Goal: Task Accomplishment & Management: Manage account settings

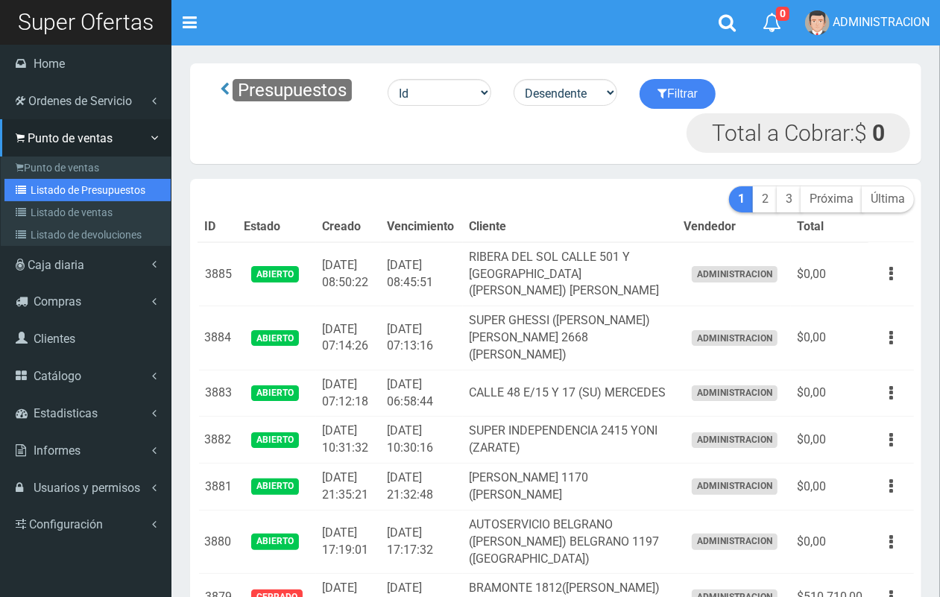
click at [83, 196] on link "Listado de Presupuestos" at bounding box center [87, 190] width 166 height 22
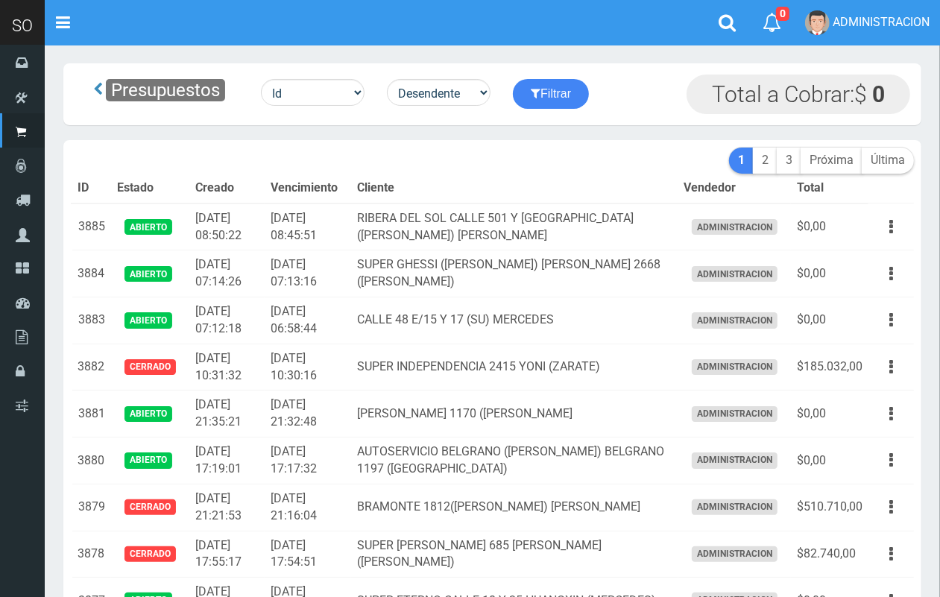
scroll to position [78, 0]
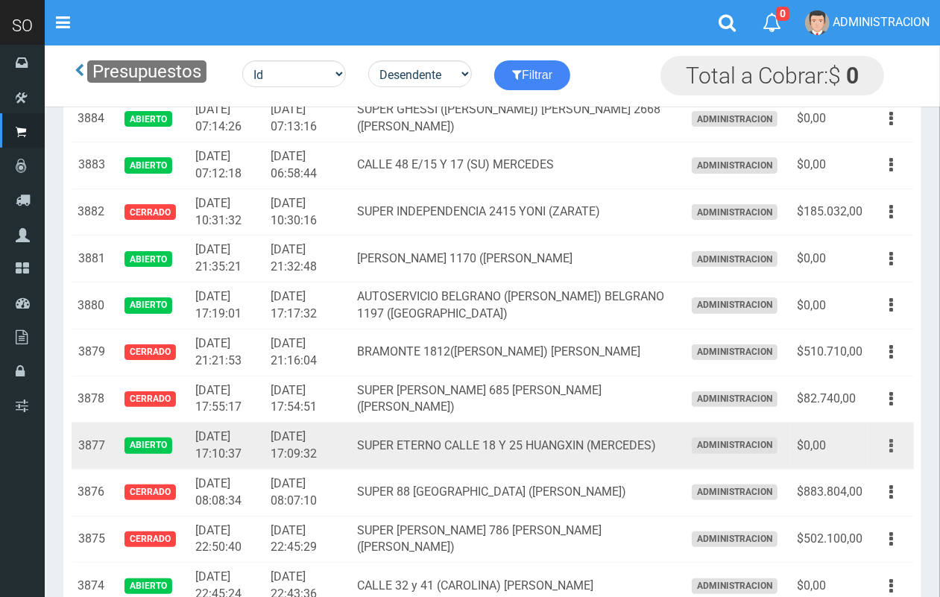
click at [889, 446] on icon "button" at bounding box center [891, 446] width 4 height 26
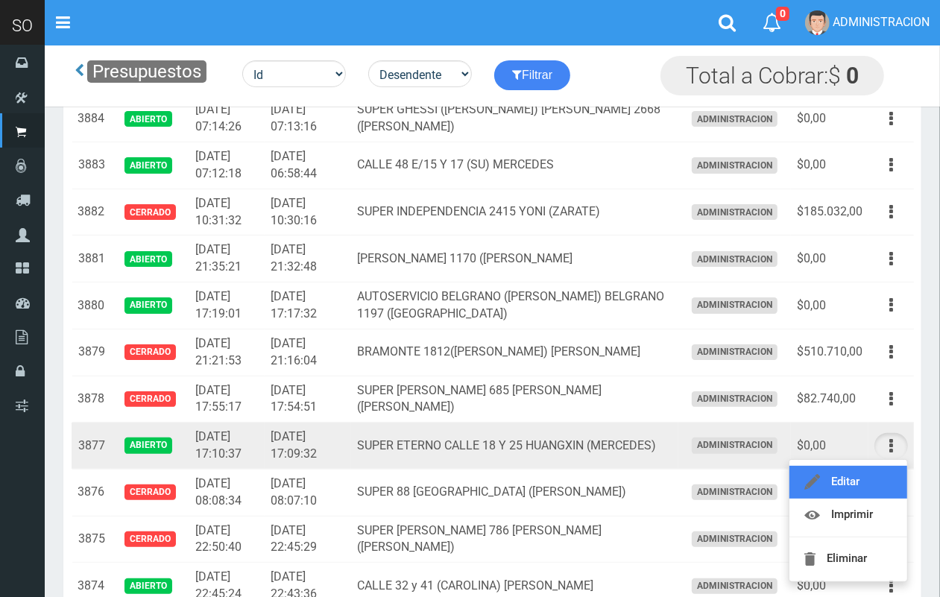
click at [873, 470] on link "Editar" at bounding box center [848, 482] width 118 height 33
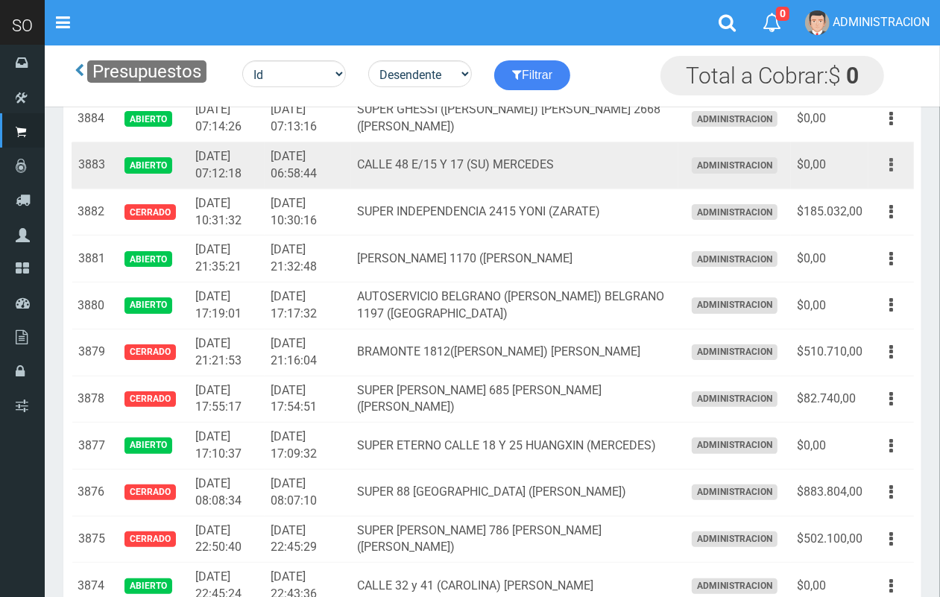
click at [899, 164] on button "button" at bounding box center [891, 165] width 34 height 26
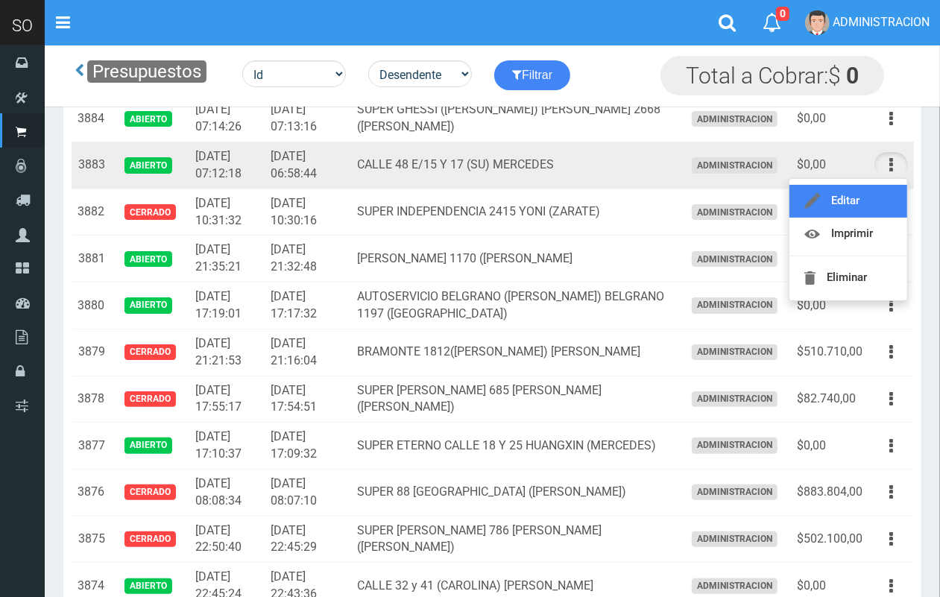
click at [876, 196] on link "Editar" at bounding box center [848, 201] width 118 height 33
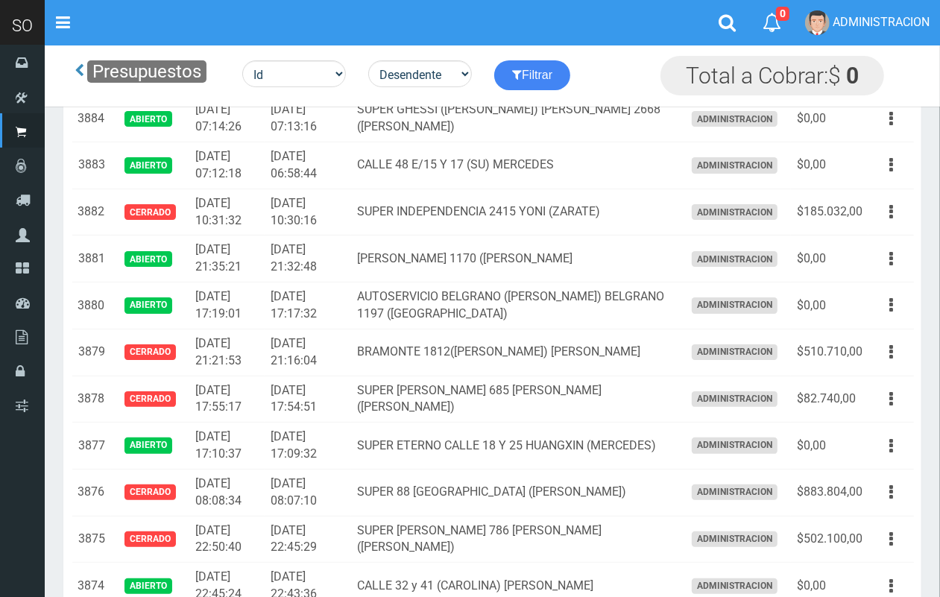
scroll to position [0, 0]
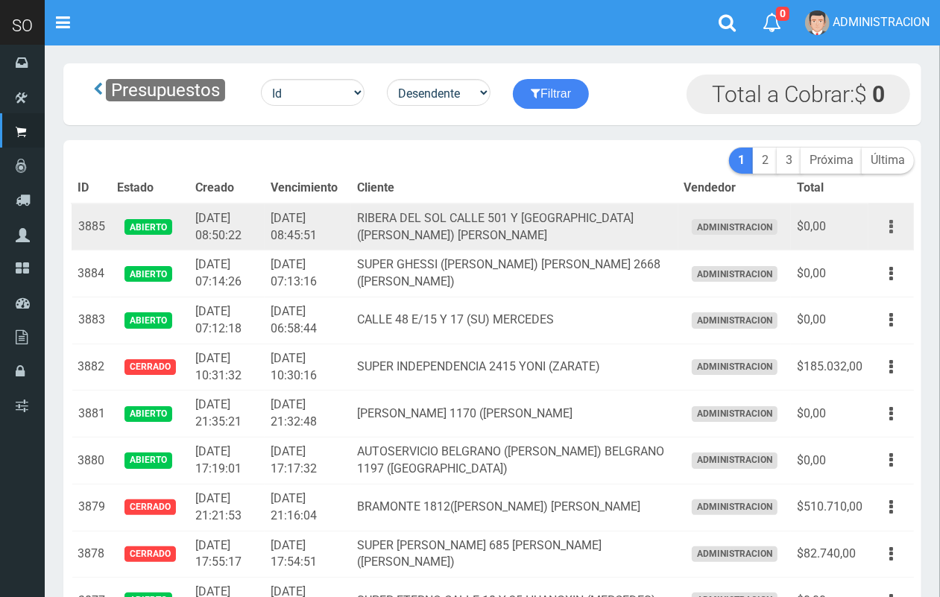
click at [898, 228] on button "button" at bounding box center [891, 227] width 34 height 26
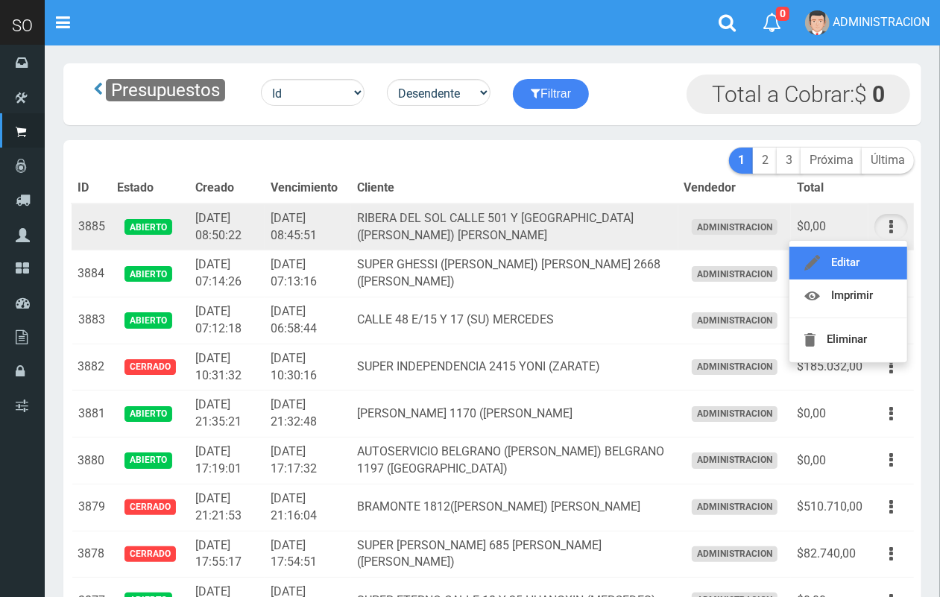
click at [868, 257] on link "Editar" at bounding box center [848, 263] width 118 height 33
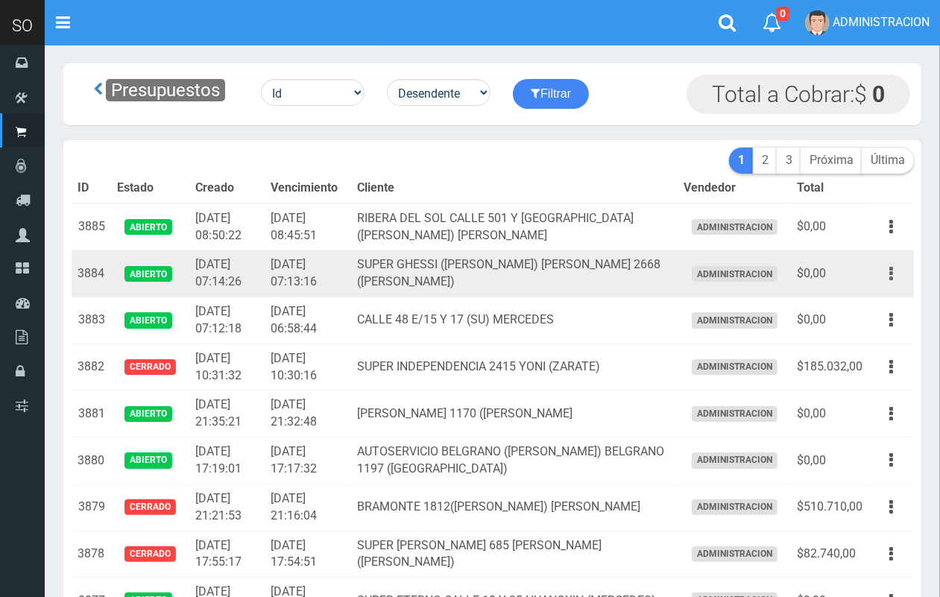
click at [888, 269] on button "button" at bounding box center [891, 274] width 34 height 26
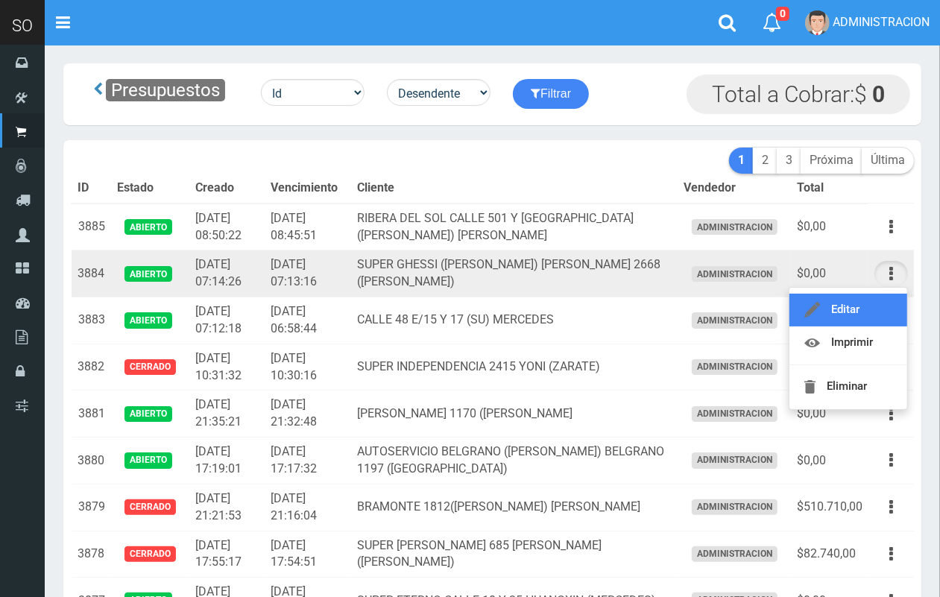
click at [873, 306] on link "Editar" at bounding box center [848, 310] width 118 height 33
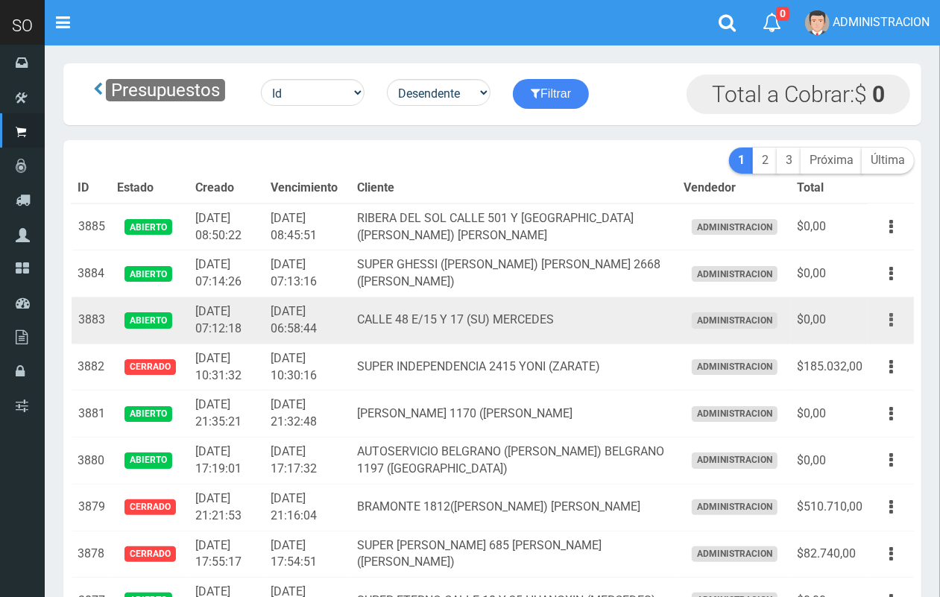
click at [889, 319] on icon "button" at bounding box center [891, 320] width 4 height 26
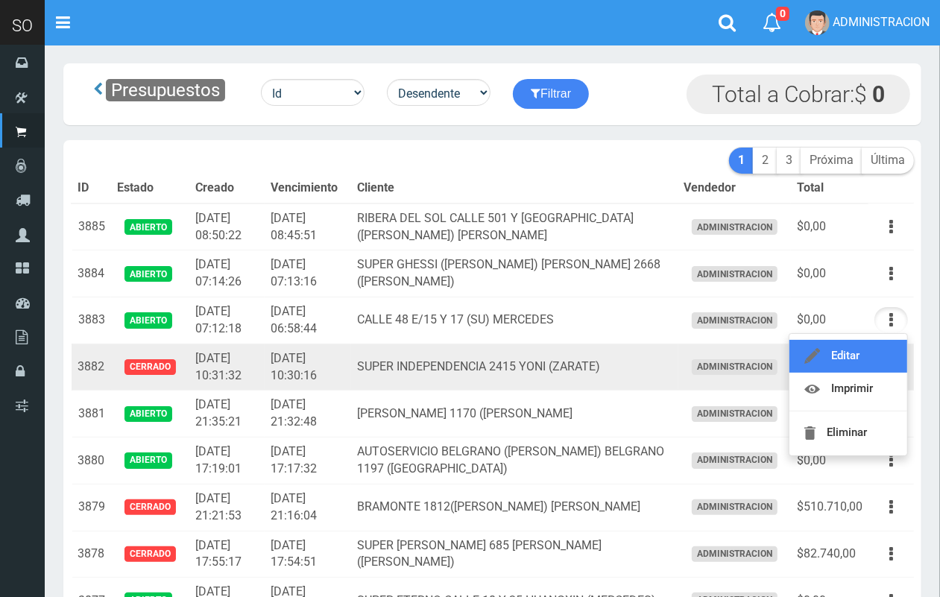
click at [869, 358] on link "Editar" at bounding box center [848, 356] width 118 height 33
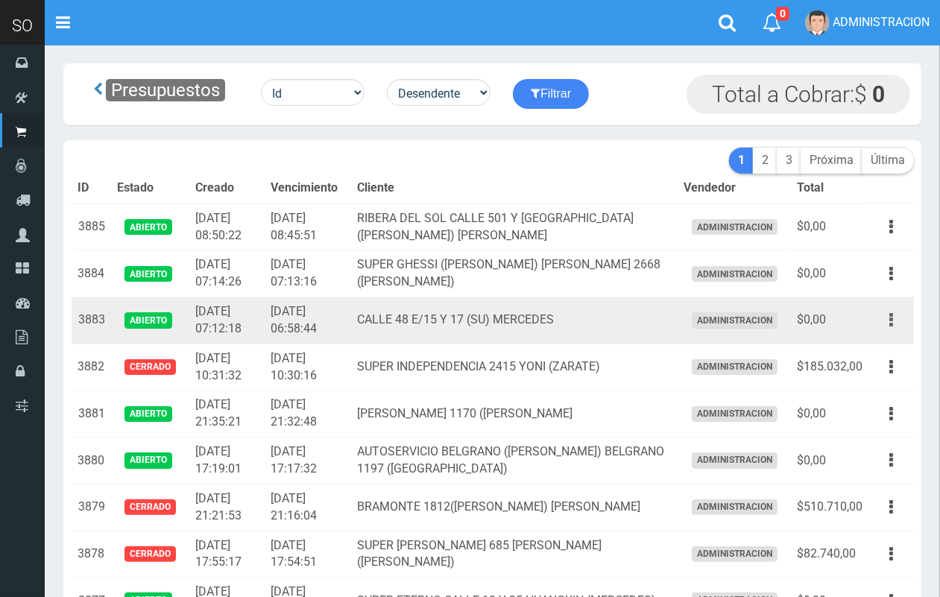
click at [900, 320] on button "button" at bounding box center [891, 320] width 34 height 26
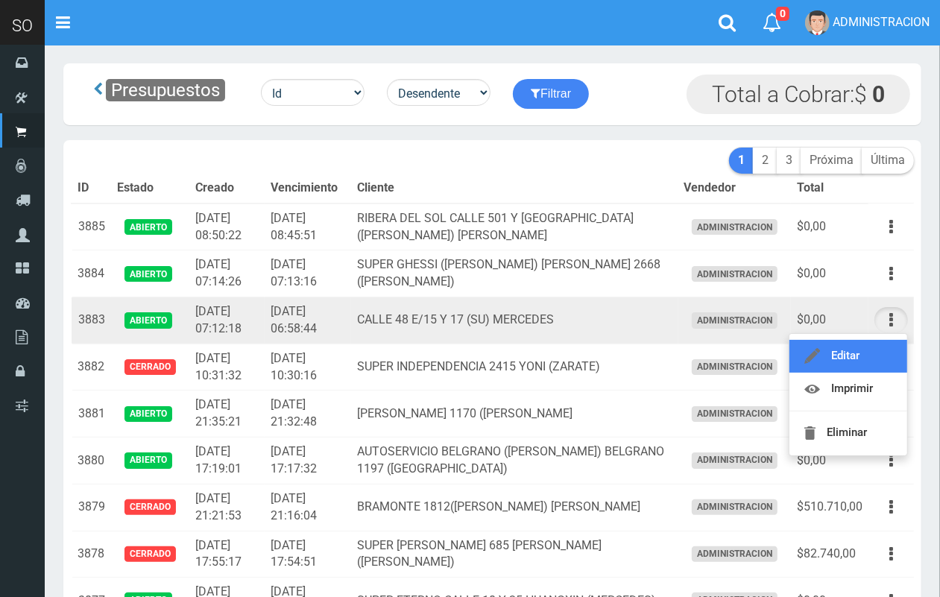
click at [859, 352] on link "Editar" at bounding box center [848, 356] width 118 height 33
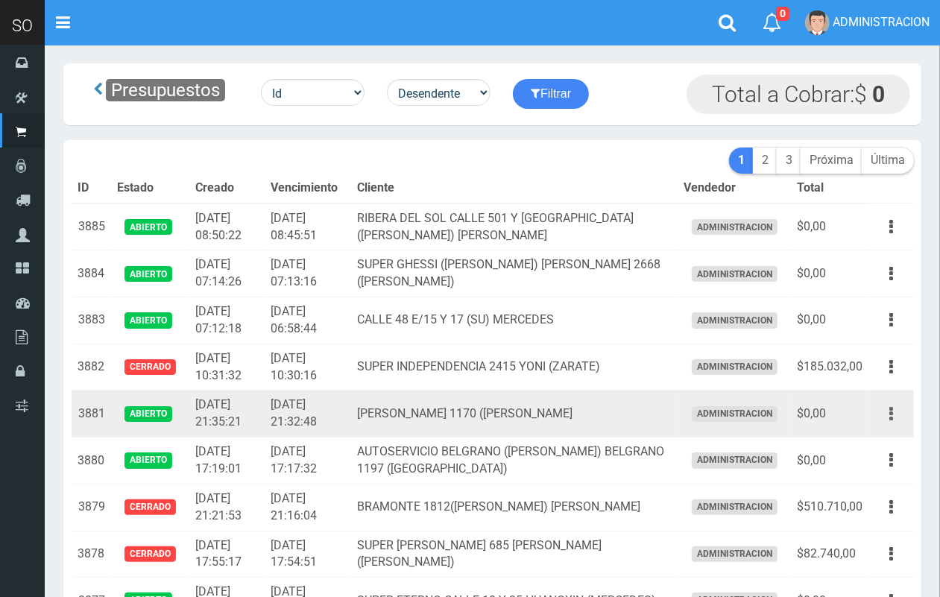
click at [898, 408] on button "button" at bounding box center [891, 414] width 34 height 26
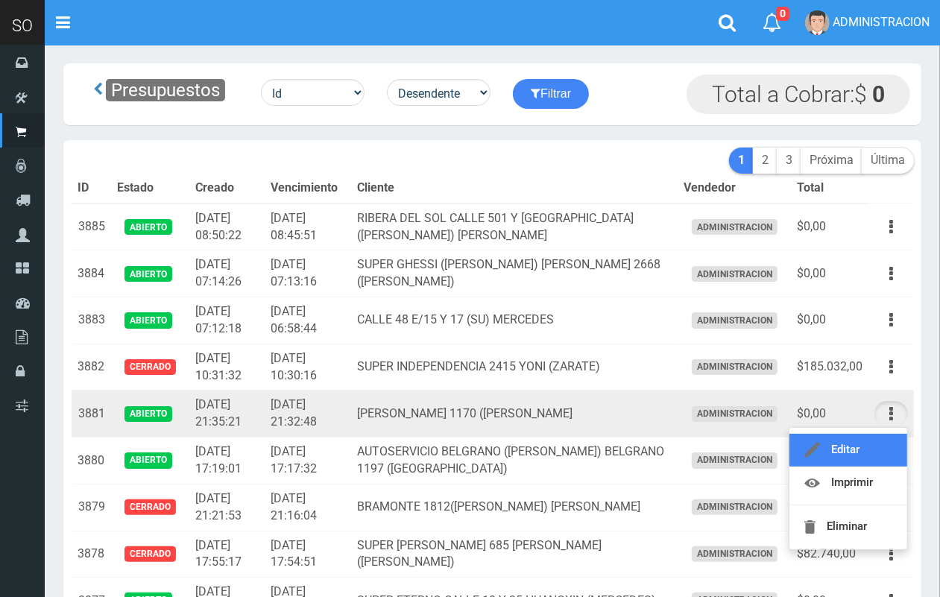
click at [878, 437] on link "Editar" at bounding box center [848, 450] width 118 height 33
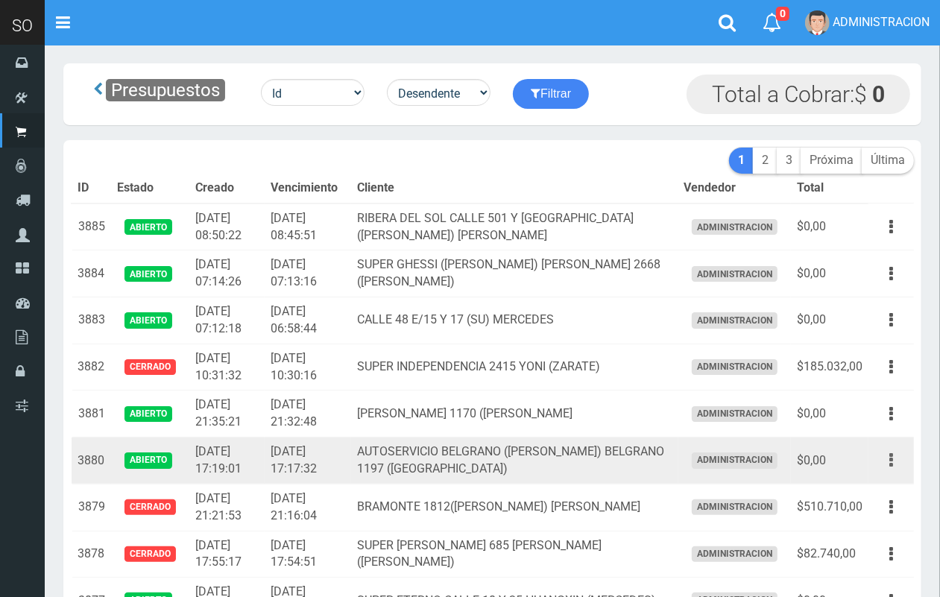
click at [885, 466] on button "button" at bounding box center [891, 460] width 34 height 26
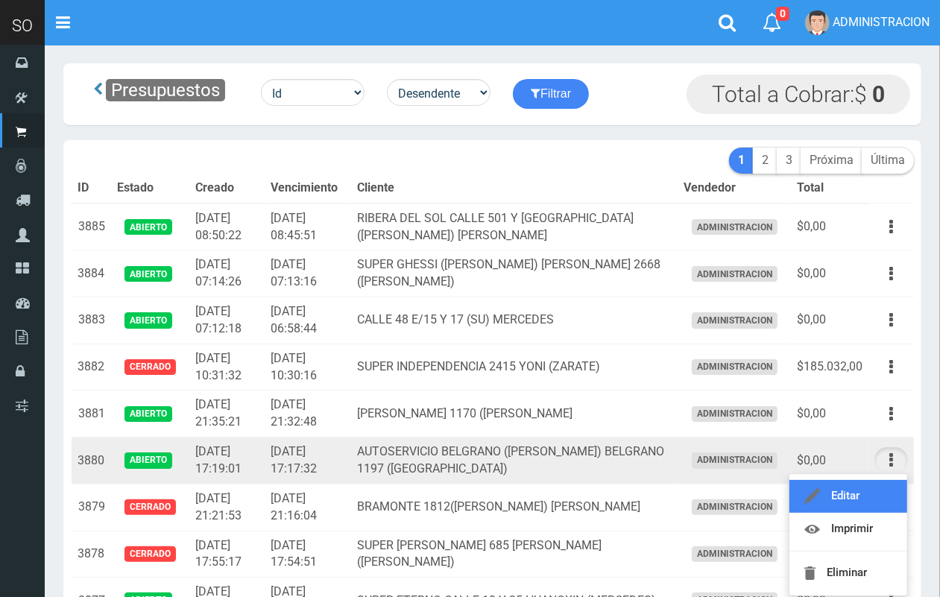
click at [876, 490] on link "Editar" at bounding box center [848, 496] width 118 height 33
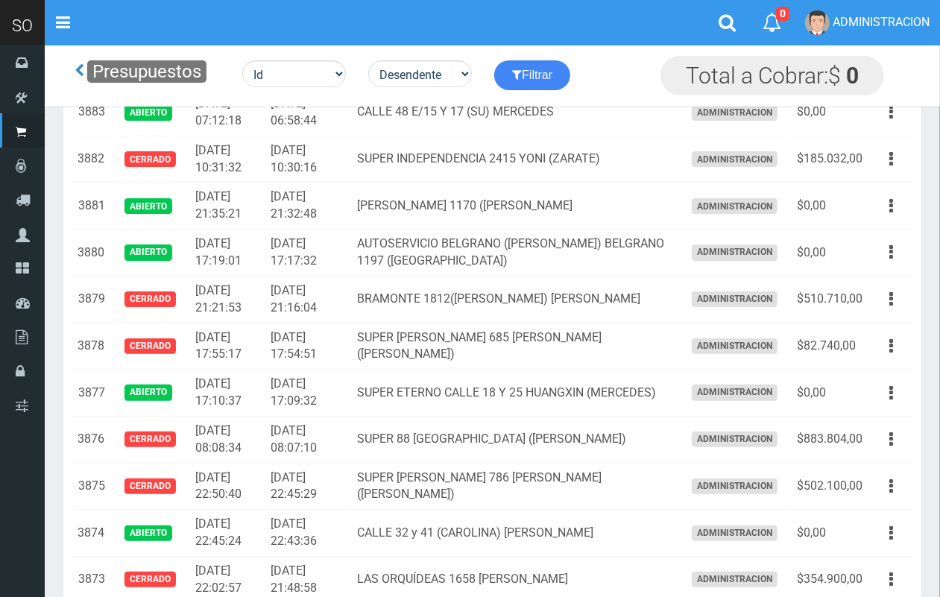
scroll to position [149, 0]
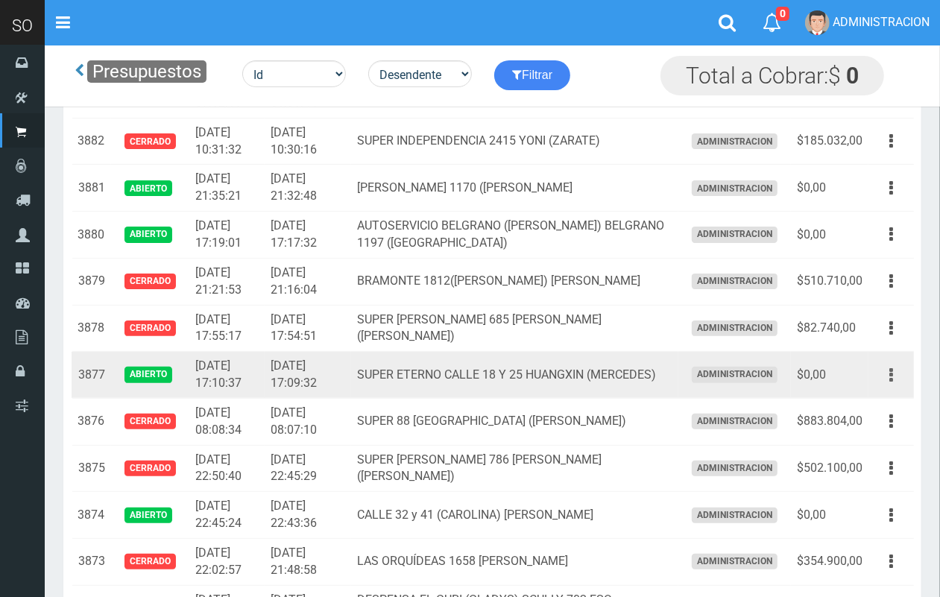
click at [888, 382] on button "button" at bounding box center [891, 375] width 34 height 26
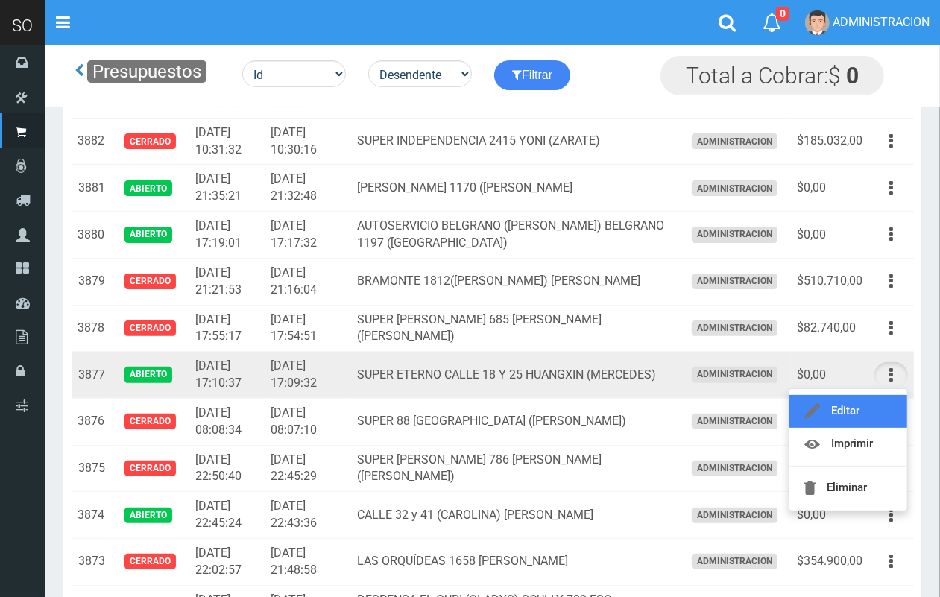
click at [874, 408] on link "Editar" at bounding box center [848, 411] width 118 height 33
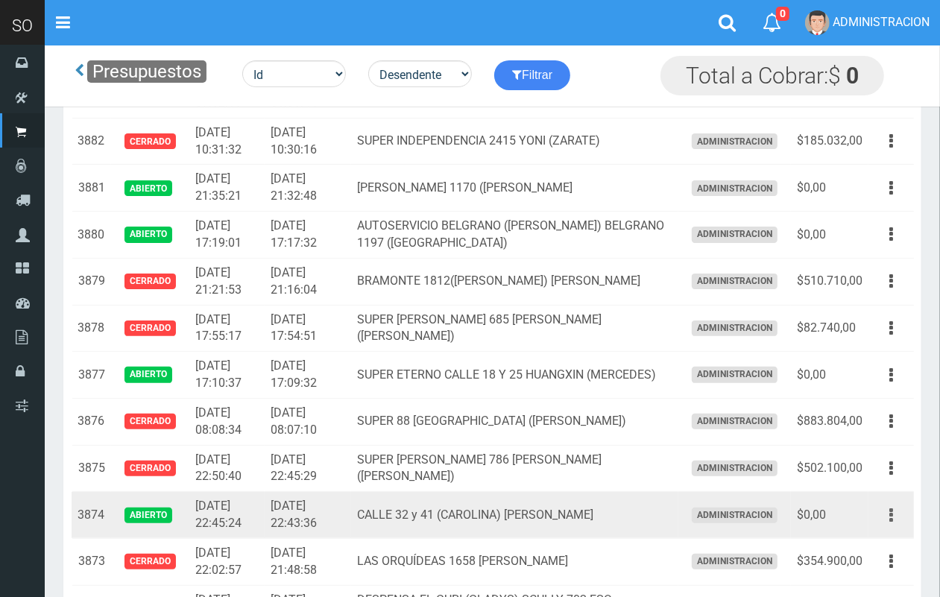
click at [894, 511] on button "button" at bounding box center [891, 515] width 34 height 26
click at [882, 539] on link "Editar" at bounding box center [848, 551] width 118 height 33
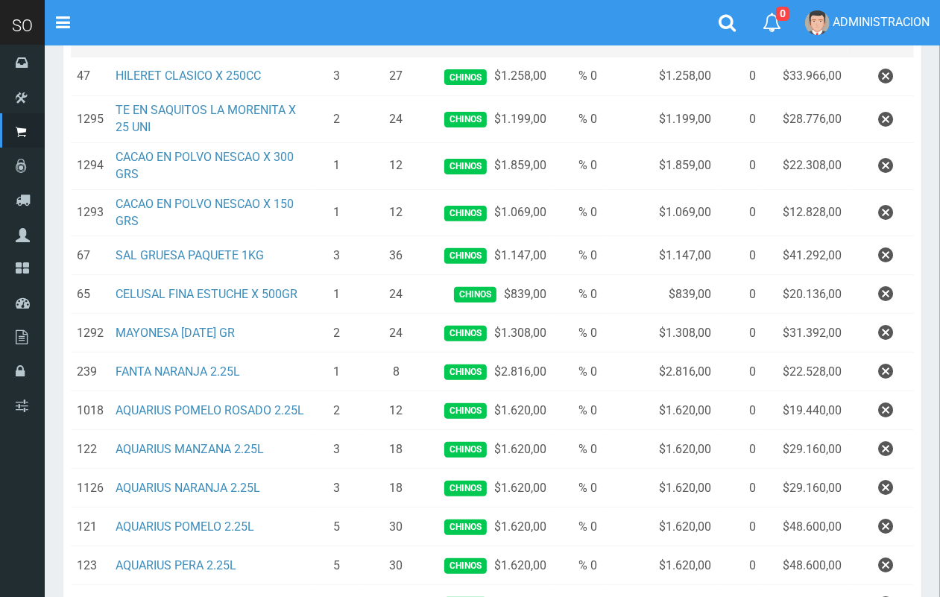
scroll to position [248, 0]
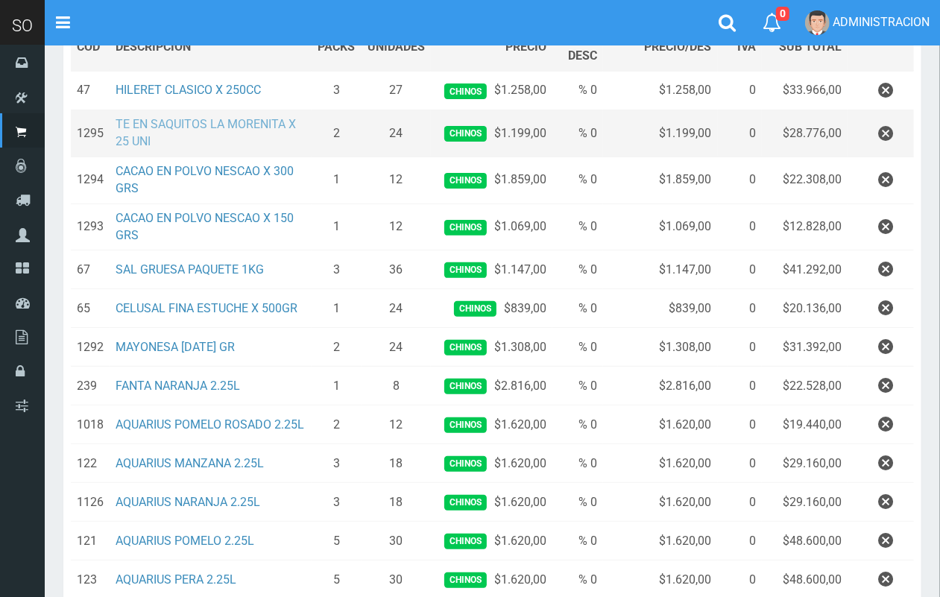
click at [169, 119] on link "TE EN SAQUITOS LA MORENITA X 25 UNI" at bounding box center [206, 132] width 180 height 31
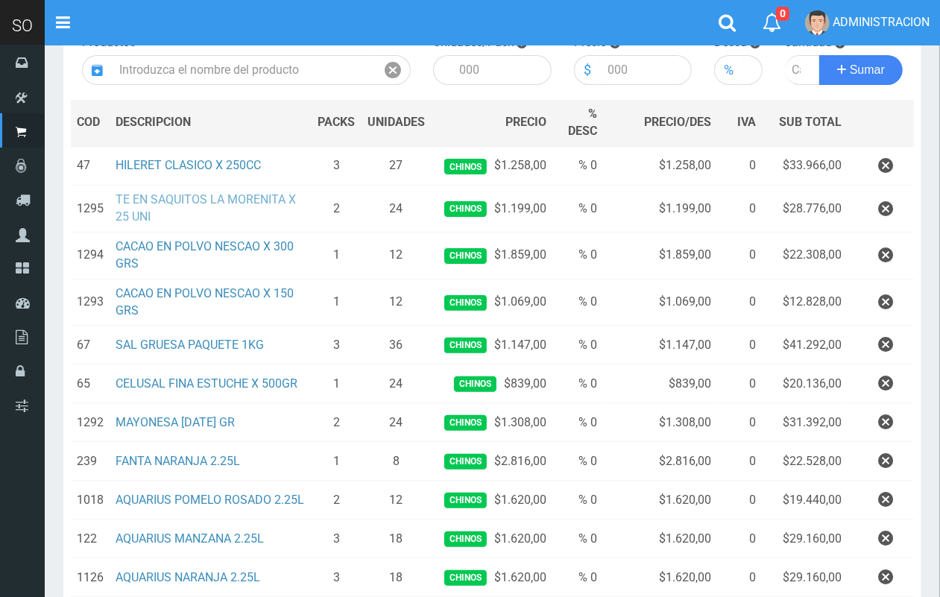
scroll to position [105, 0]
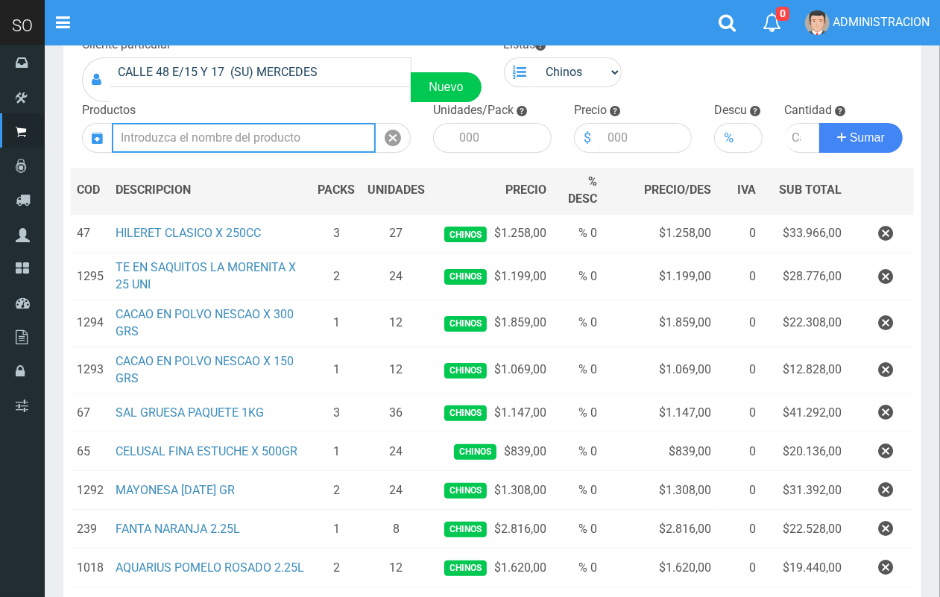
click at [161, 129] on input "text" at bounding box center [244, 138] width 264 height 30
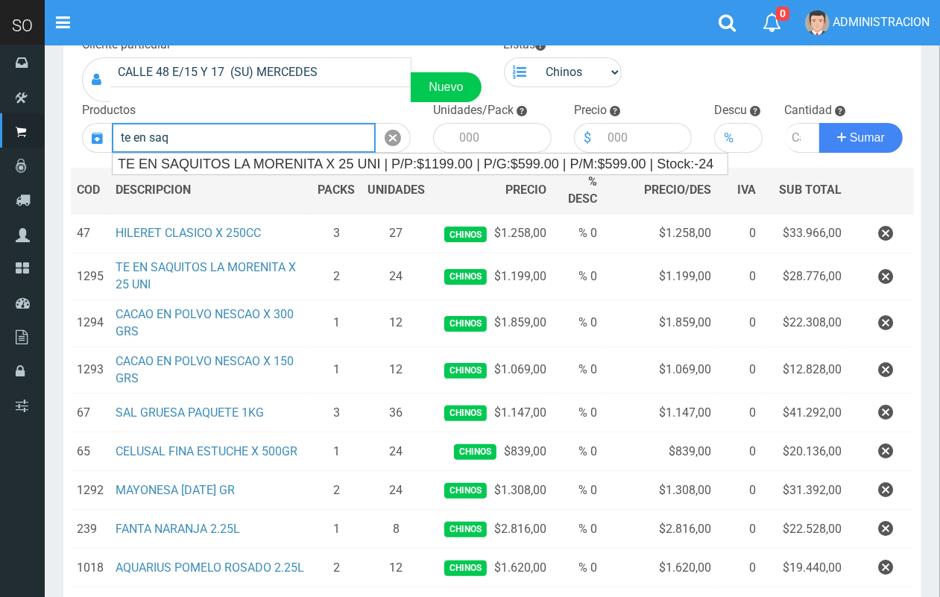
click at [432, 153] on ul "TE EN SAQUITOS LA MORENITA X 25 UNI | P/P:$1199.00 | P/G:$599.00 | P/M:$599.00 …" at bounding box center [420, 164] width 616 height 22
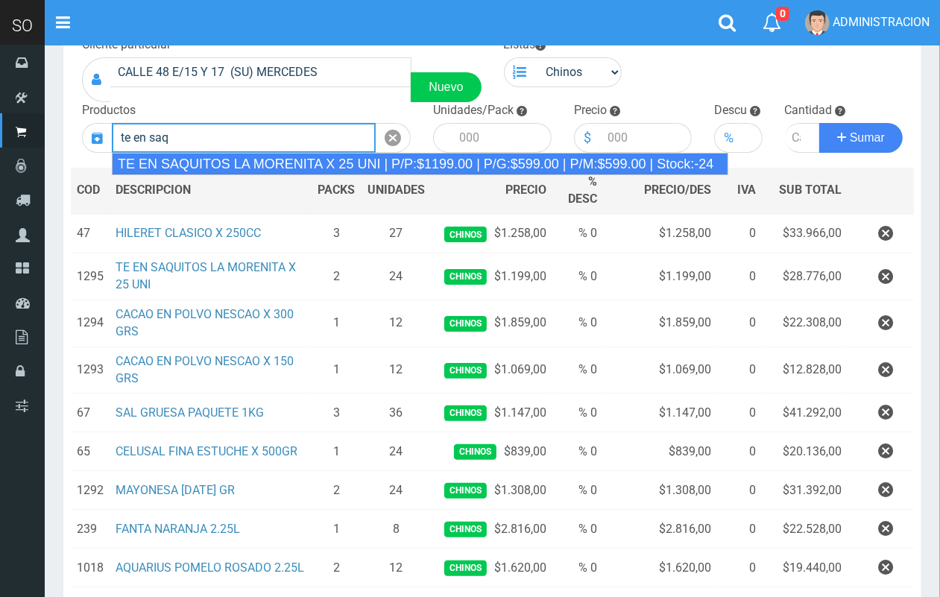
click at [431, 169] on div "TE EN SAQUITOS LA MORENITA X 25 UNI | P/P:$1199.00 | P/G:$599.00 | P/M:$599.00 …" at bounding box center [420, 164] width 616 height 22
type input "TE EN SAQUITOS LA MORENITA X 25 UNI | P/P:$1199.00 | P/G:$599.00 | P/M:$599.00 …"
type input "10"
type input "1199.00"
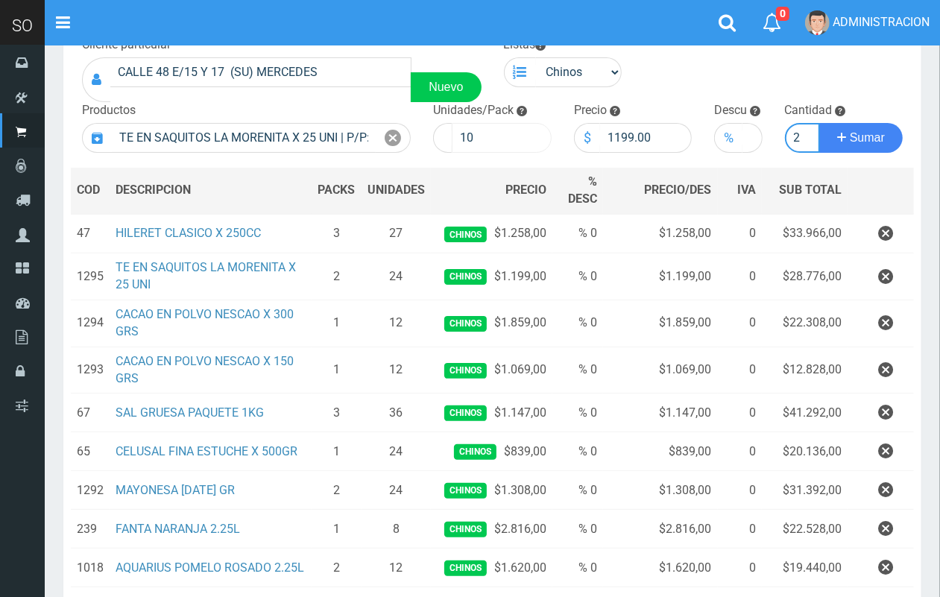
scroll to position [0, 1]
type input "2"
click at [819, 123] on button "Sumar" at bounding box center [860, 138] width 83 height 30
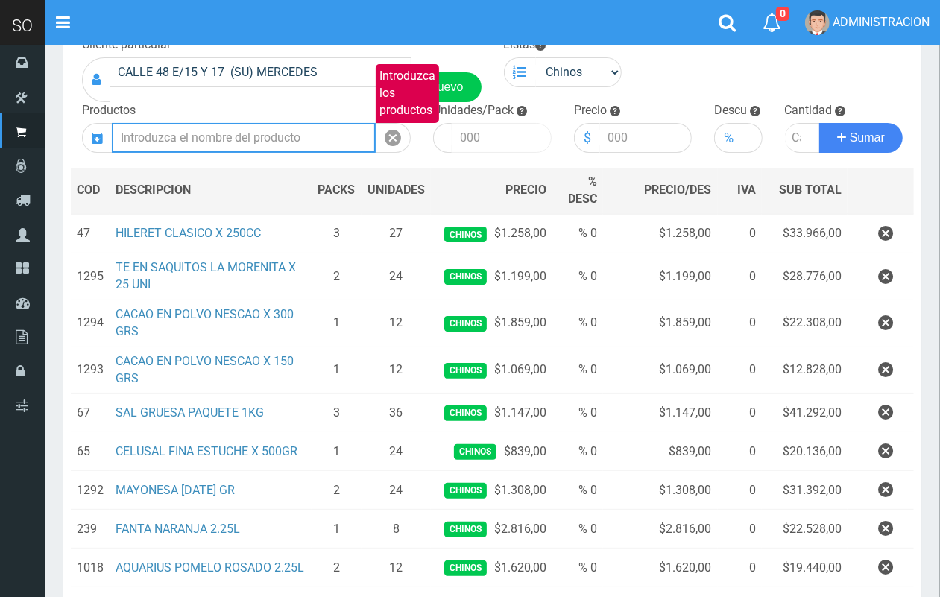
scroll to position [0, 0]
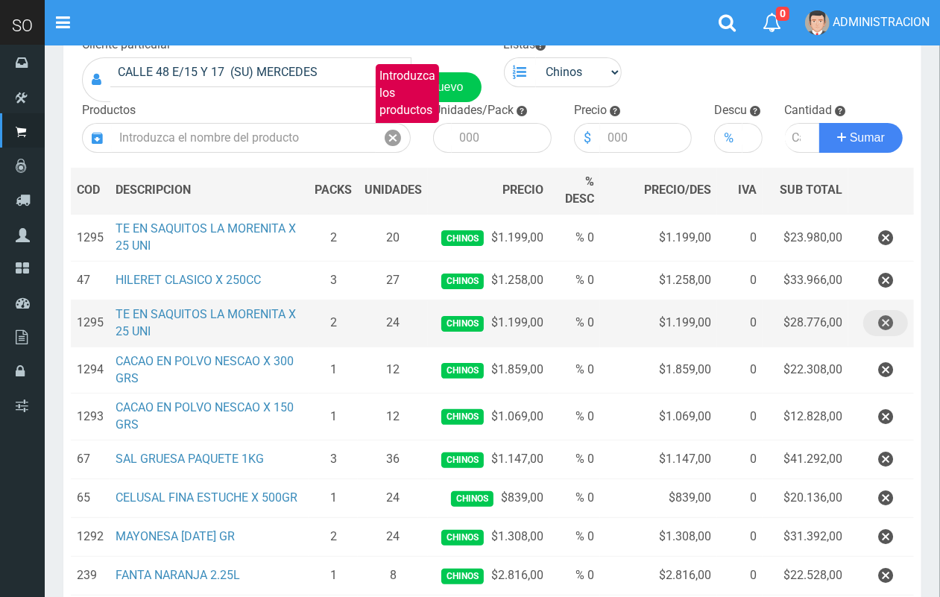
click at [885, 329] on icon "button" at bounding box center [885, 323] width 15 height 26
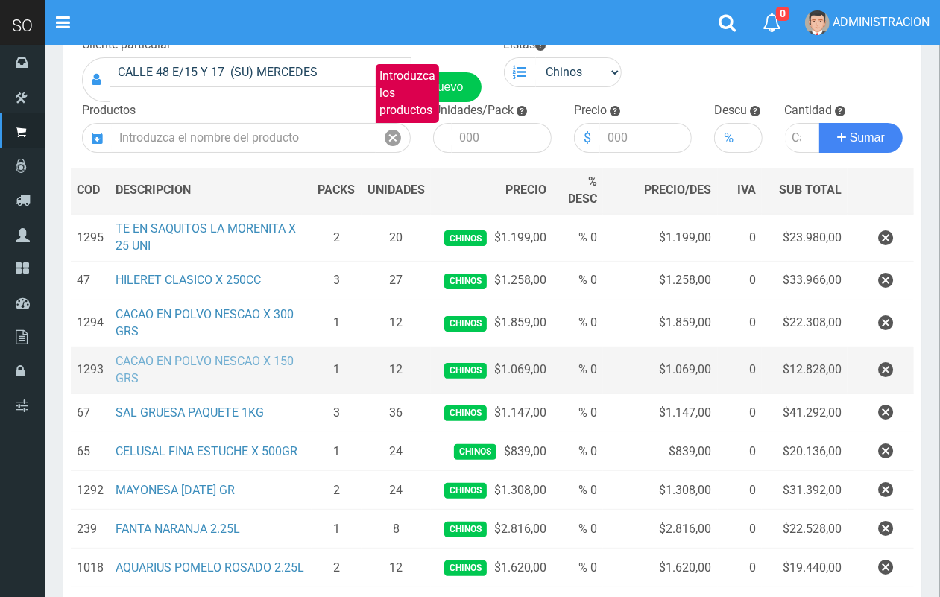
click at [154, 356] on link "CACAO EN POLVO NESCAO X 150 GRS" at bounding box center [205, 369] width 178 height 31
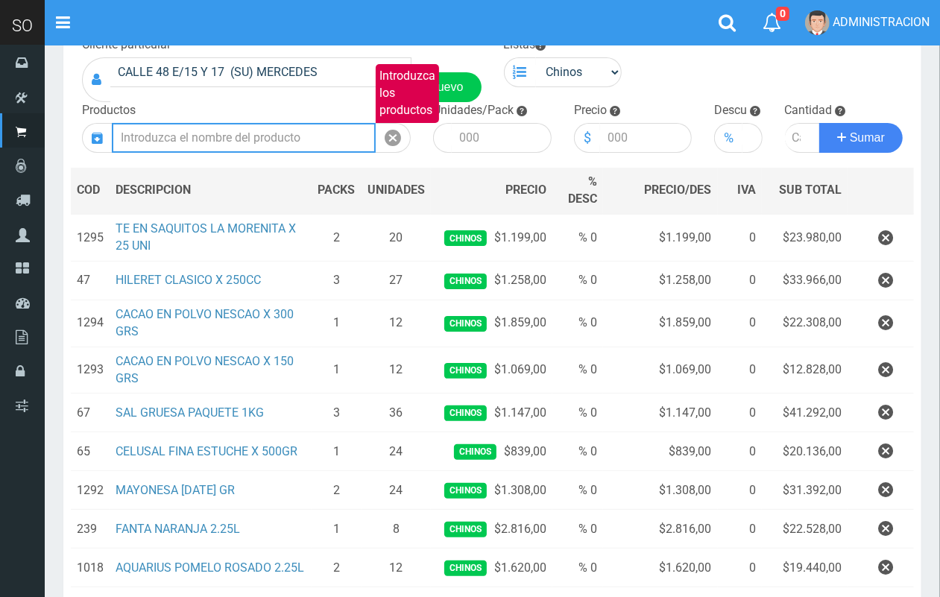
click at [270, 135] on input "Introduzca los productos" at bounding box center [244, 138] width 264 height 30
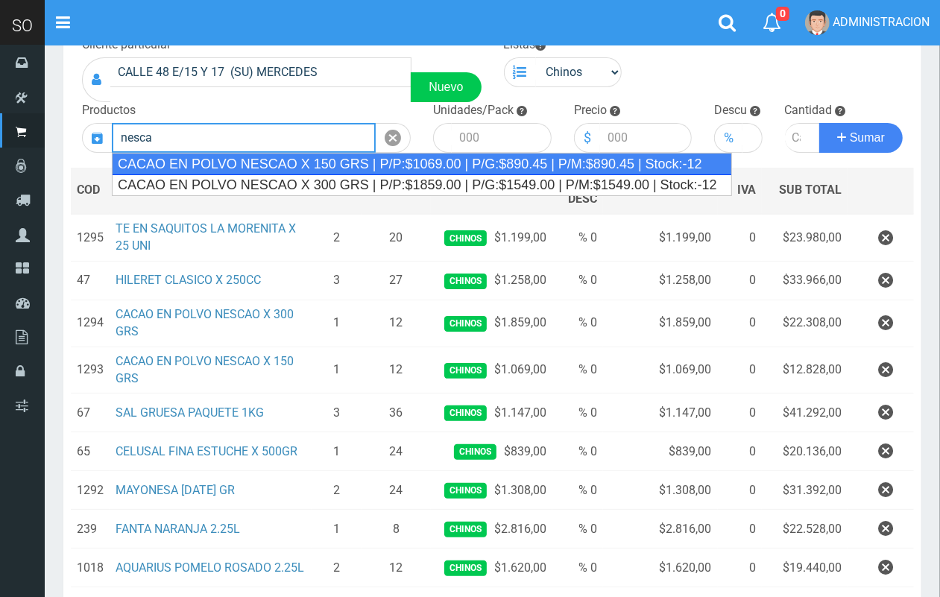
click at [303, 166] on div "CACAO EN POLVO NESCAO X 150 GRS | P/P:$1069.00 | P/G:$890.45 | P/M:$890.45 | St…" at bounding box center [422, 164] width 620 height 22
type input "CACAO EN POLVO NESCAO X 150 GRS | P/P:$1069.00 | P/G:$890.45 | P/M:$890.45 | St…"
type input "18"
type input "1069.00"
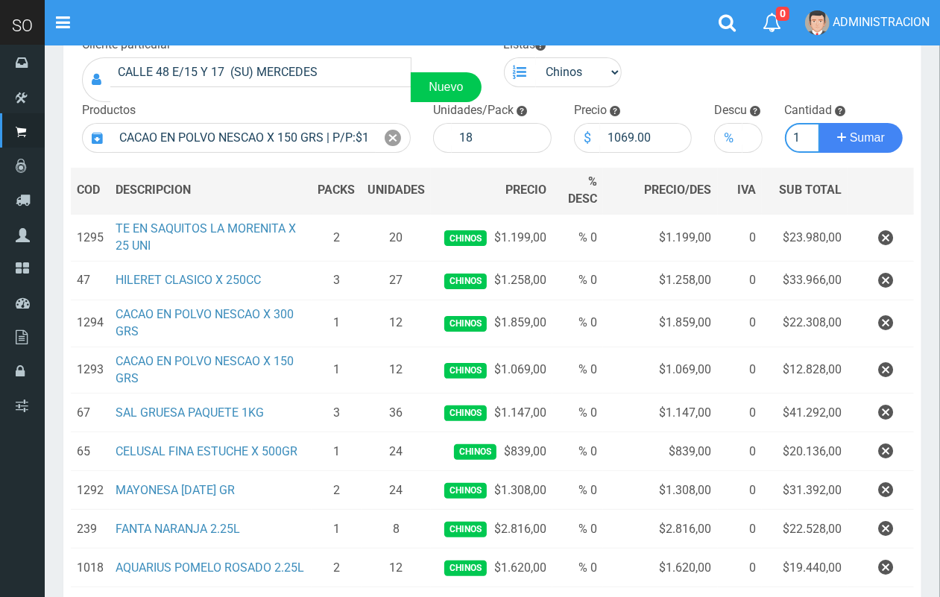
scroll to position [0, 1]
type input "1"
click at [819, 123] on button "Sumar" at bounding box center [860, 138] width 83 height 30
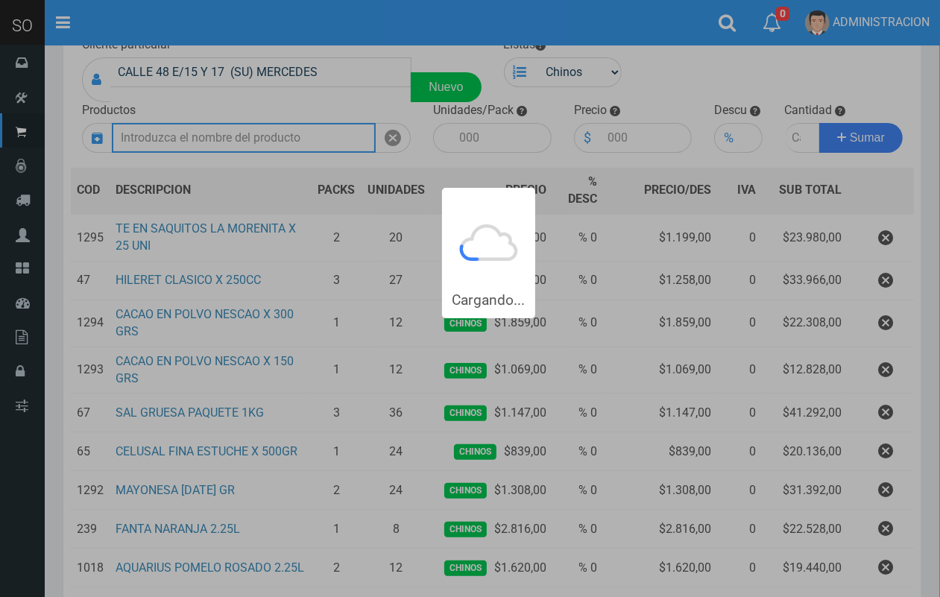
scroll to position [0, 0]
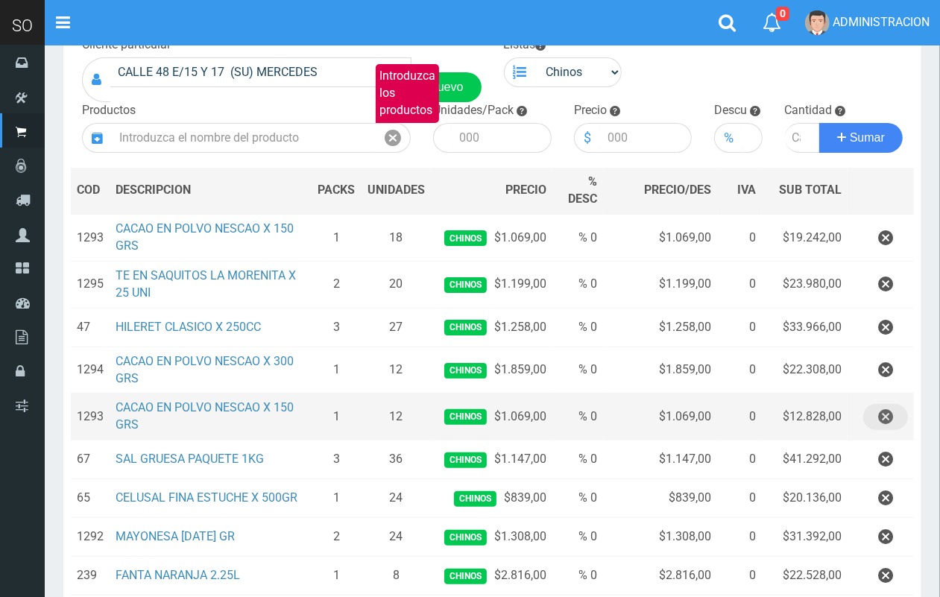
click at [888, 414] on icon "button" at bounding box center [885, 417] width 15 height 26
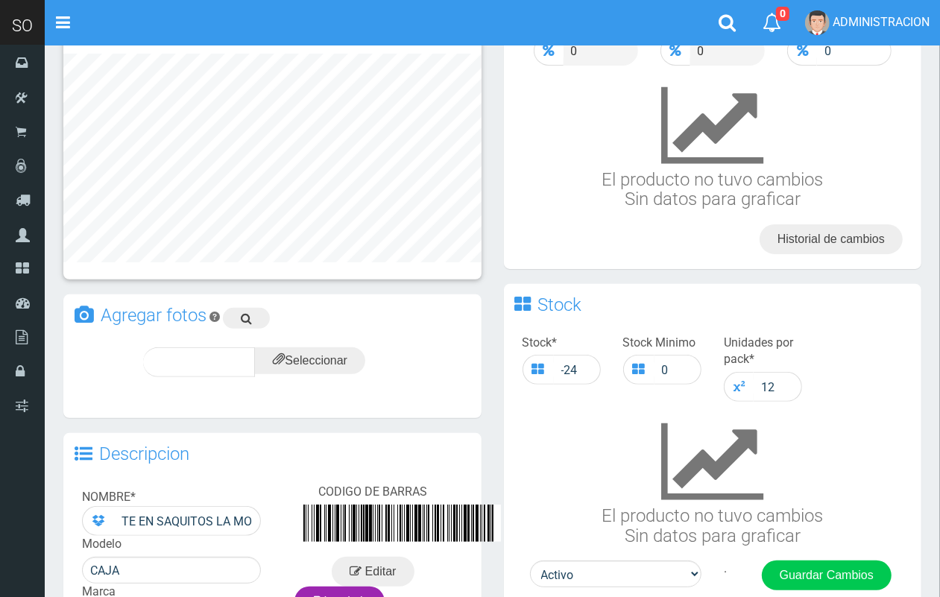
scroll to position [259, 0]
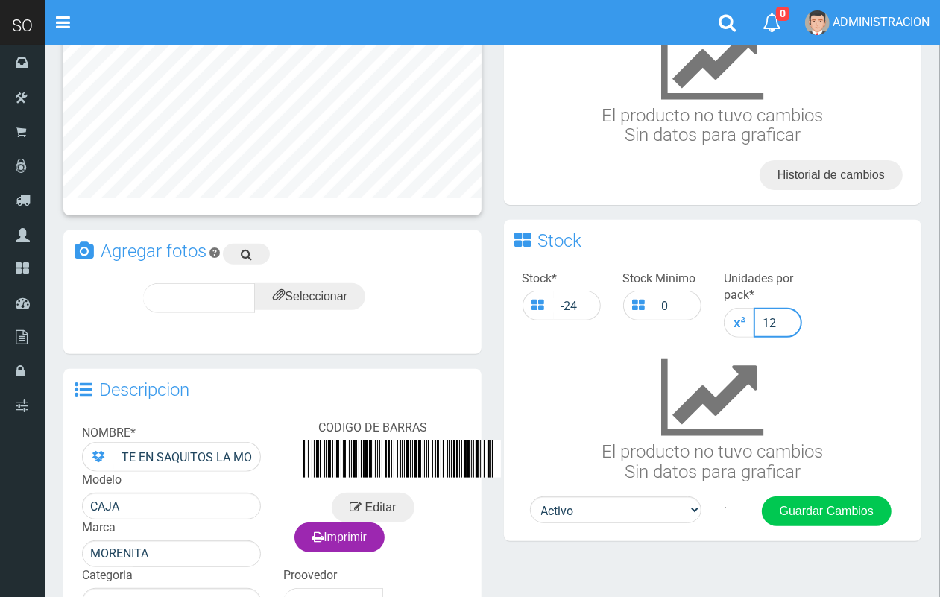
drag, startPoint x: 765, startPoint y: 328, endPoint x: 758, endPoint y: 329, distance: 7.5
click at [758, 329] on input "12" at bounding box center [777, 323] width 48 height 30
type input "10"
click at [801, 496] on button "Guardar Cambios" at bounding box center [827, 511] width 130 height 30
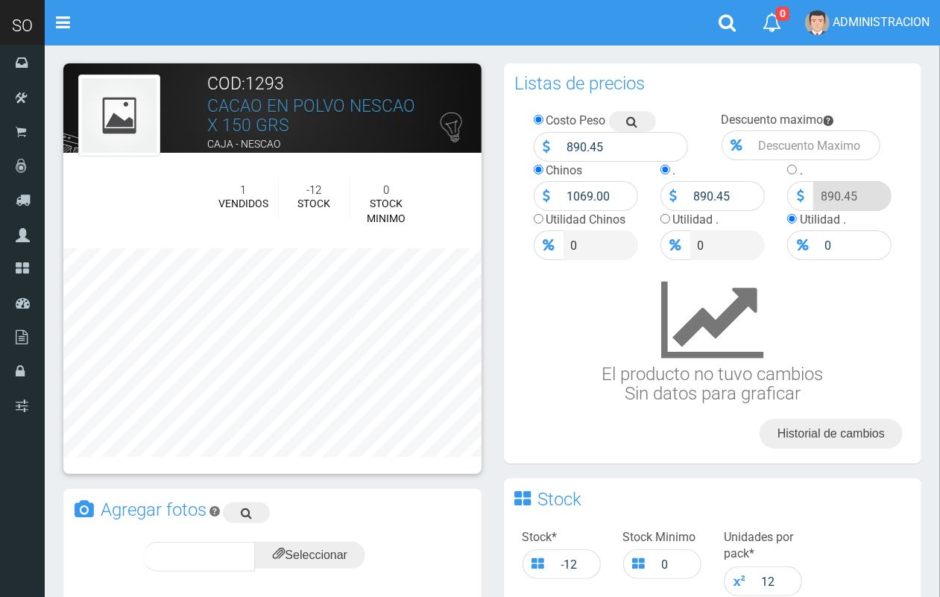
scroll to position [224, 0]
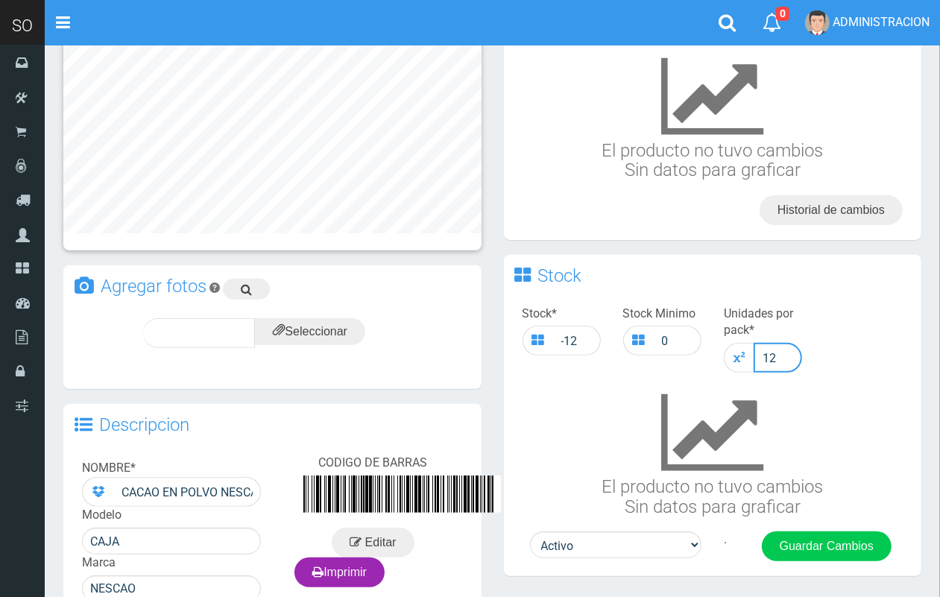
click at [791, 343] on input "12" at bounding box center [777, 358] width 48 height 30
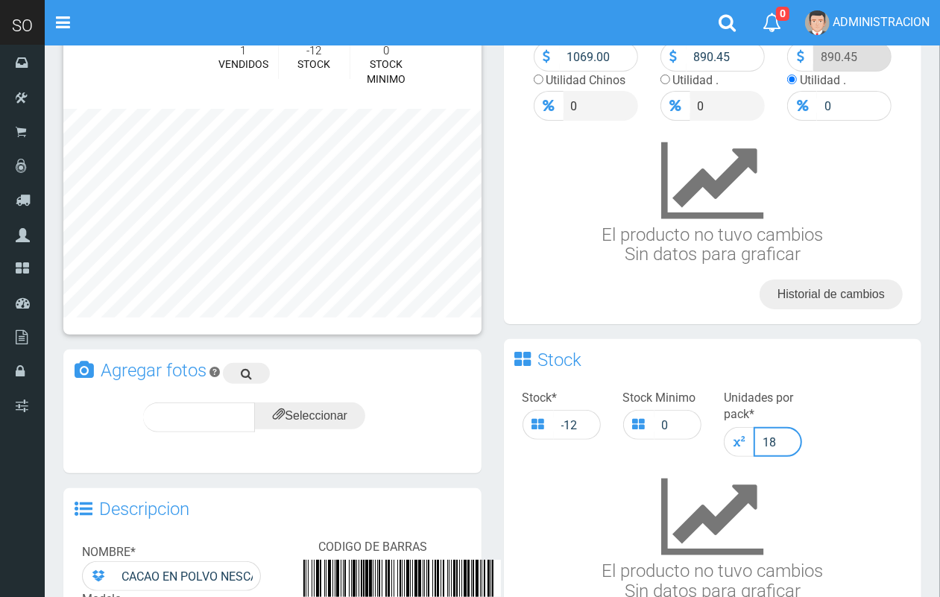
scroll to position [244, 0]
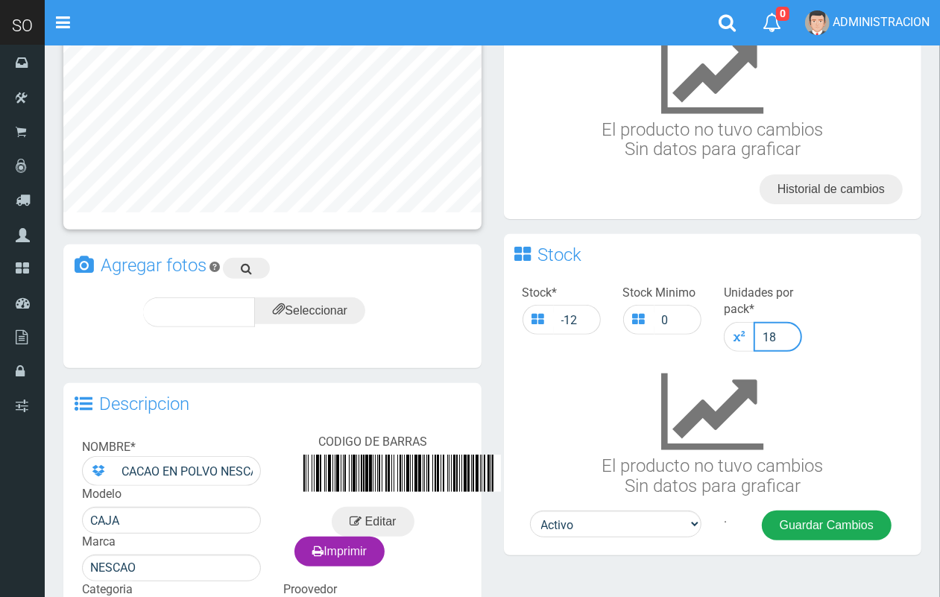
type input "18"
click at [840, 525] on button "Guardar Cambios" at bounding box center [827, 525] width 130 height 30
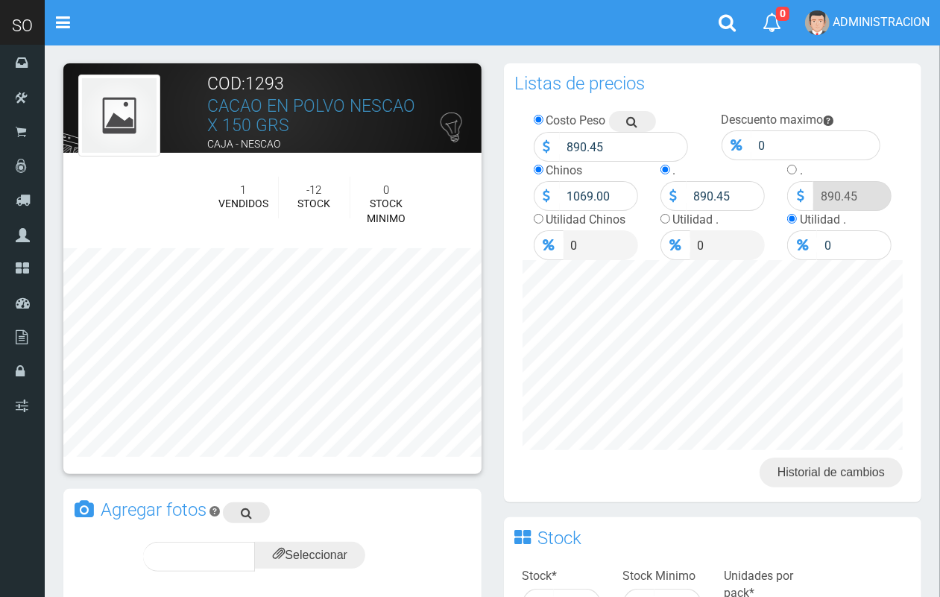
click at [251, 508] on icon at bounding box center [246, 512] width 11 height 21
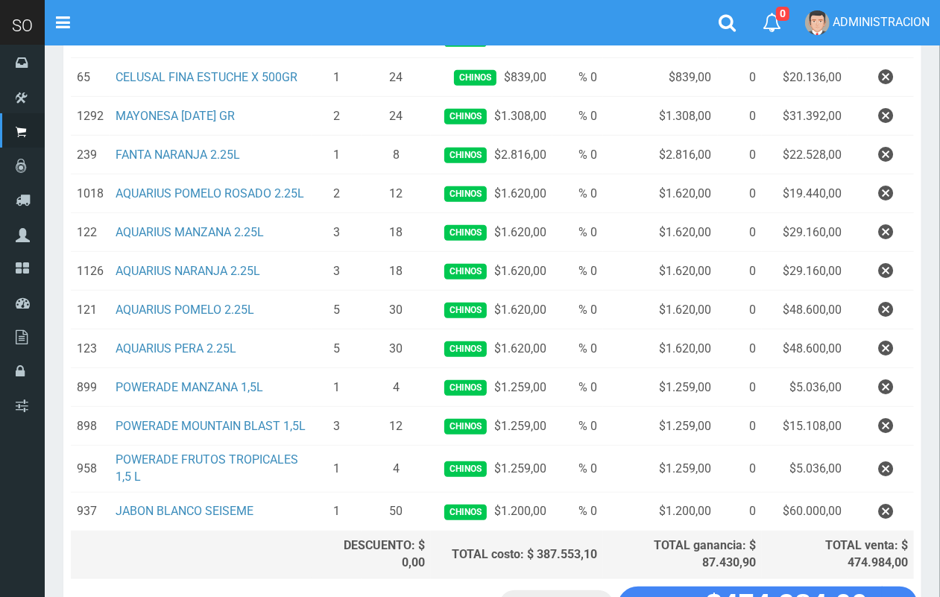
scroll to position [485, 0]
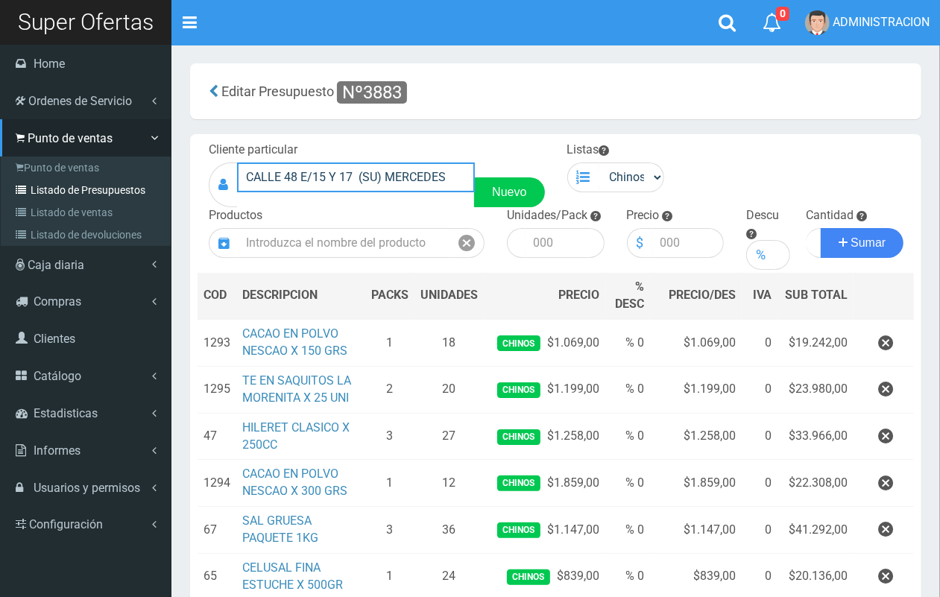
drag, startPoint x: 0, startPoint y: 183, endPoint x: 16, endPoint y: 183, distance: 15.6
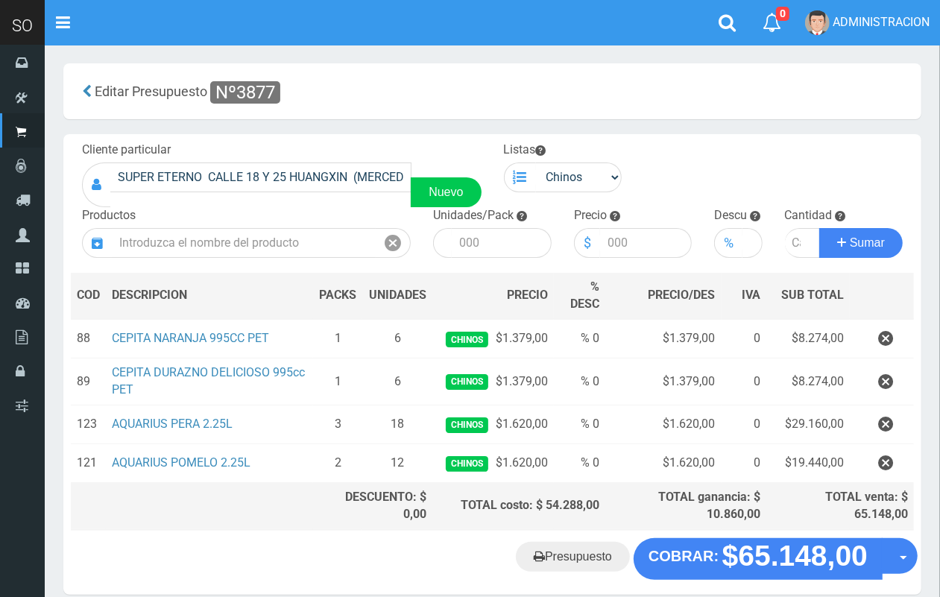
scroll to position [66, 0]
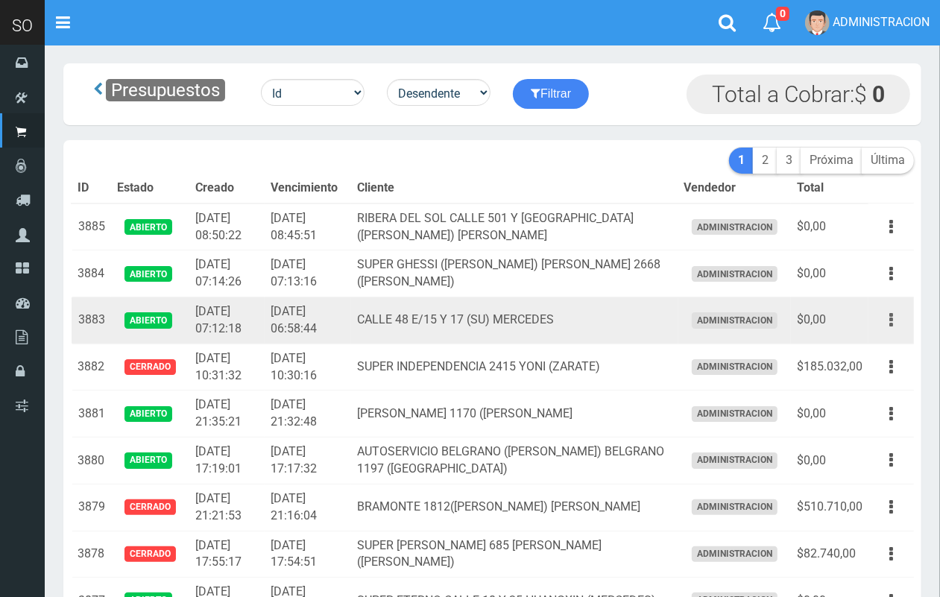
click at [892, 314] on icon "button" at bounding box center [891, 320] width 4 height 26
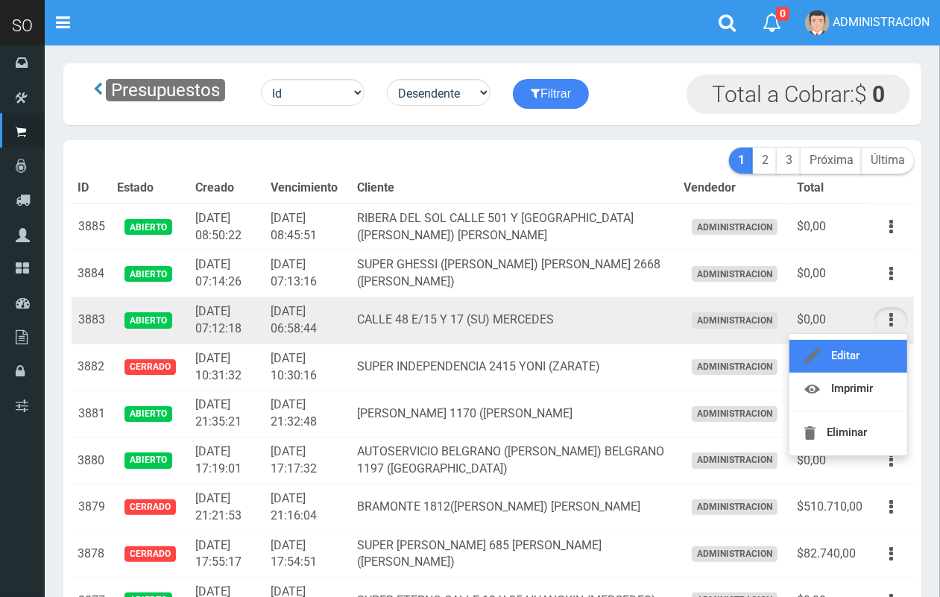
click at [878, 348] on link "Editar" at bounding box center [848, 356] width 118 height 33
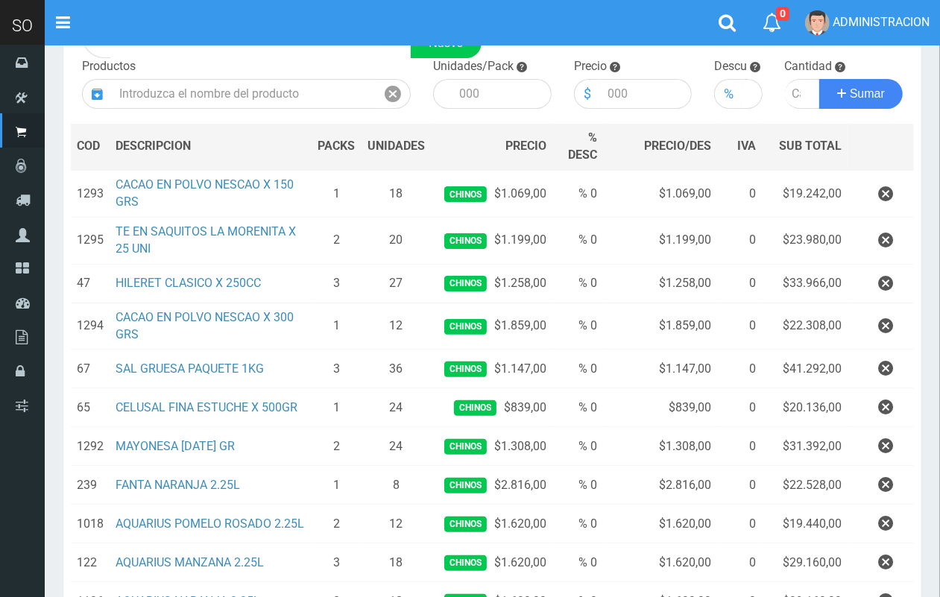
scroll to position [151, 0]
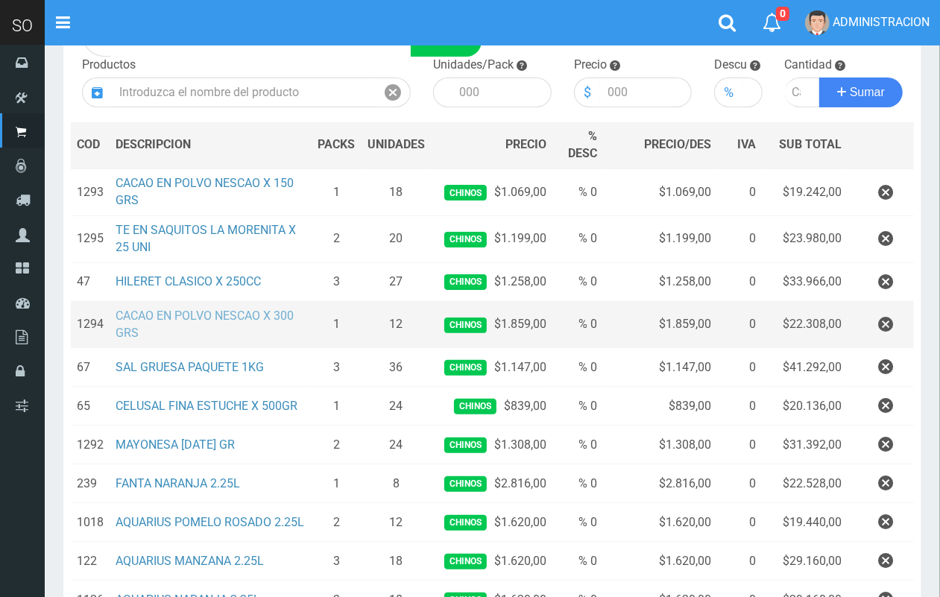
click at [209, 311] on link "CACAO EN POLVO NESCAO X 300 GRS" at bounding box center [205, 324] width 178 height 31
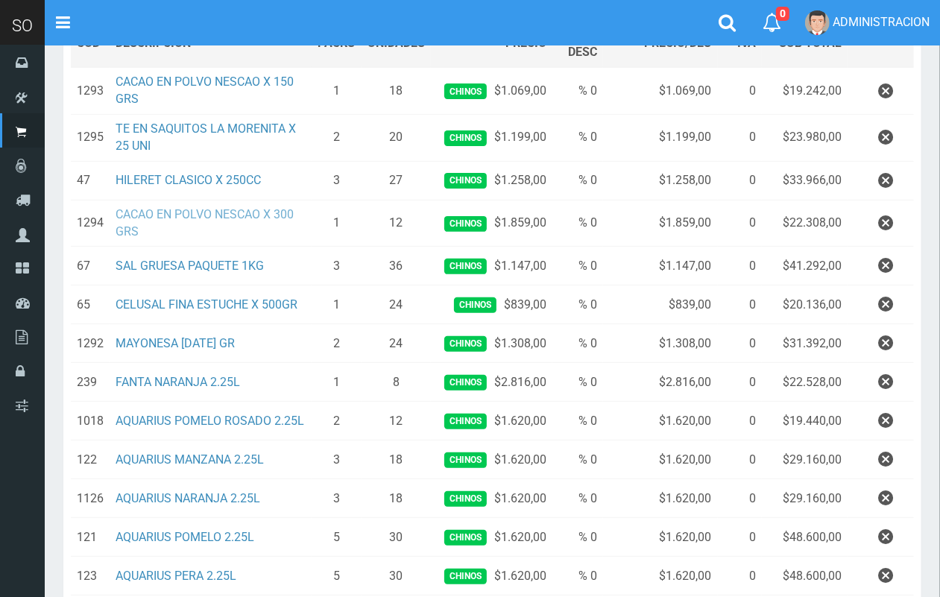
scroll to position [262, 0]
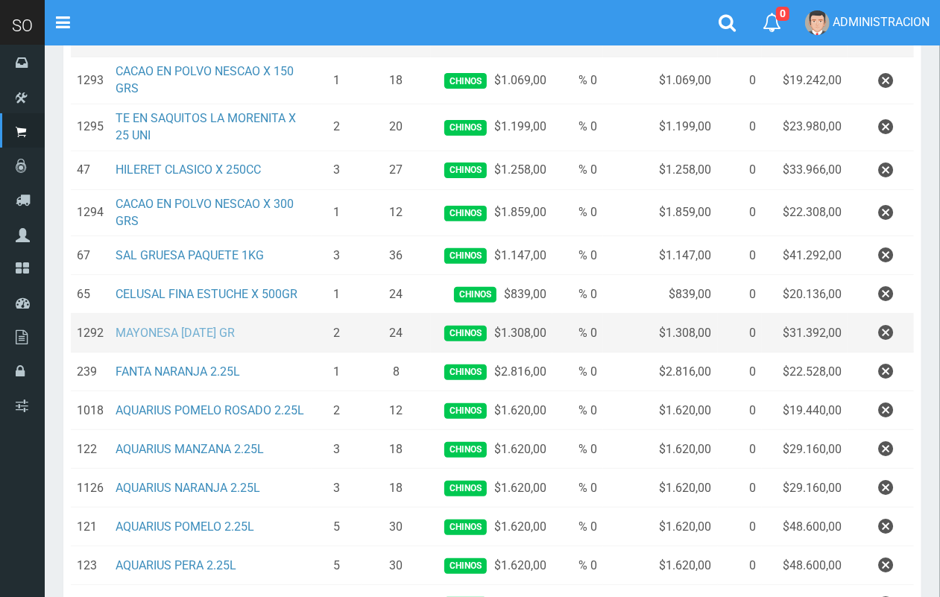
click at [207, 338] on link "MAYONESA BC 500 GR" at bounding box center [175, 333] width 119 height 14
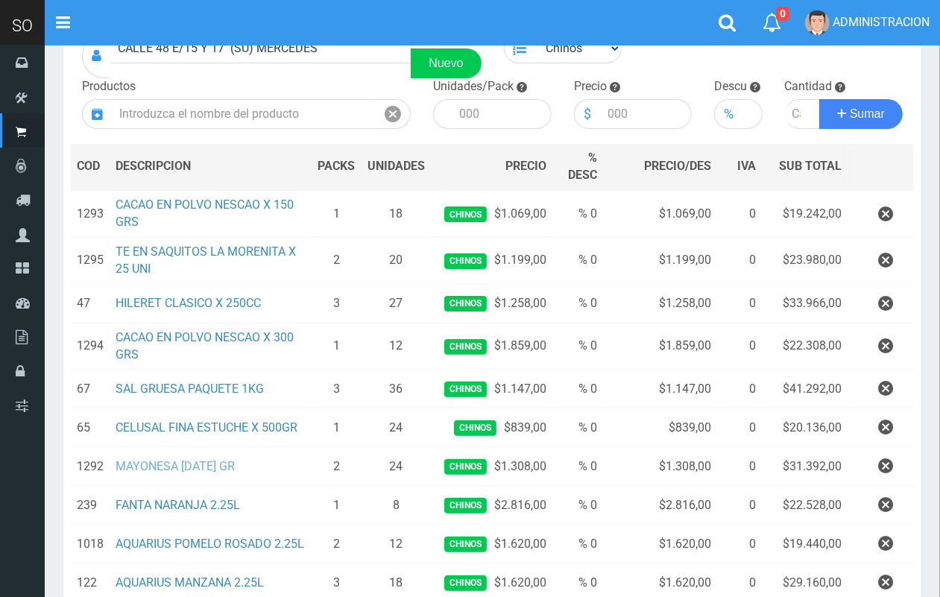
scroll to position [0, 0]
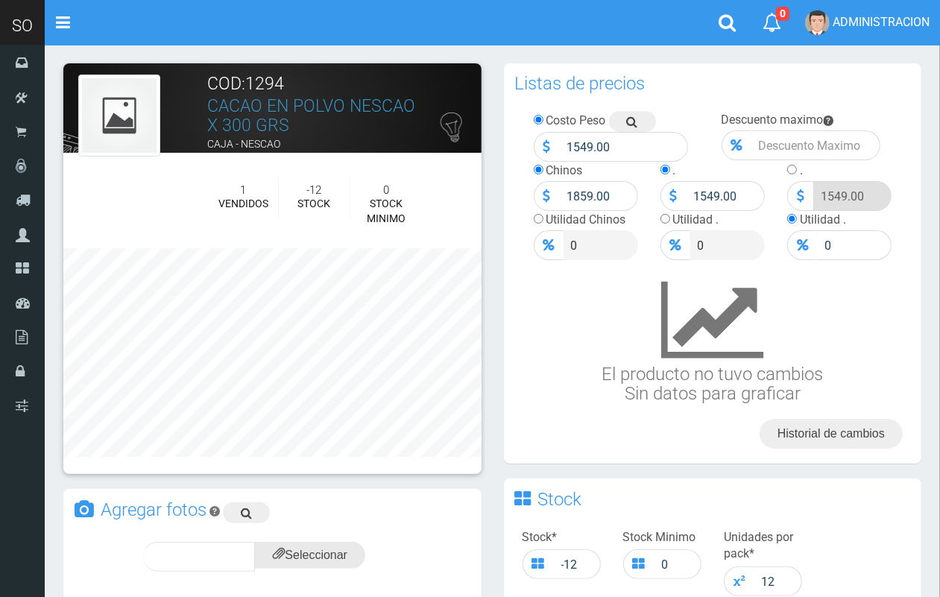
click at [324, 548] on input "file" at bounding box center [310, 555] width 110 height 27
click at [336, 545] on input "file" at bounding box center [310, 555] width 110 height 27
click at [333, 559] on icon at bounding box center [333, 555] width 12 height 21
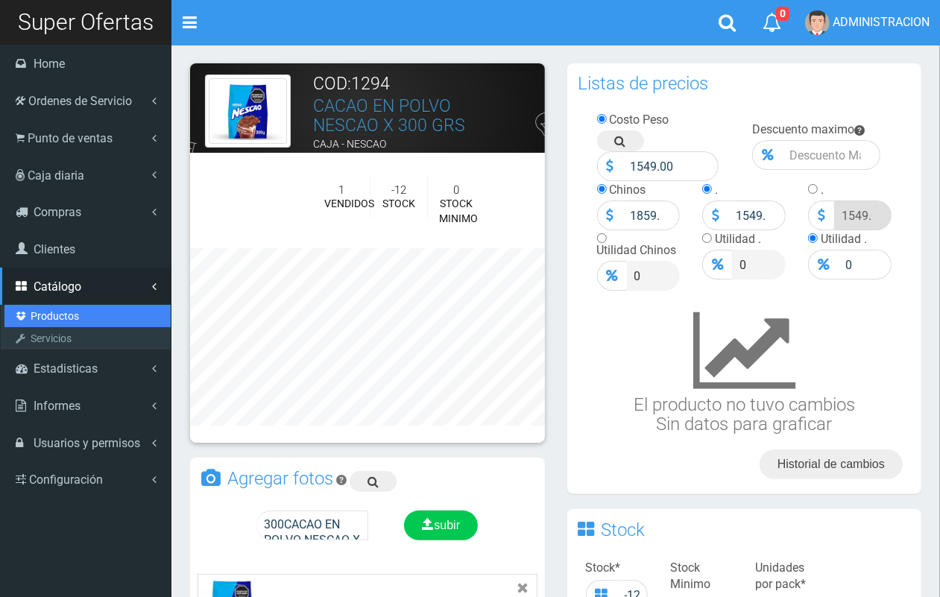
click at [60, 315] on link "Productos" at bounding box center [87, 316] width 166 height 22
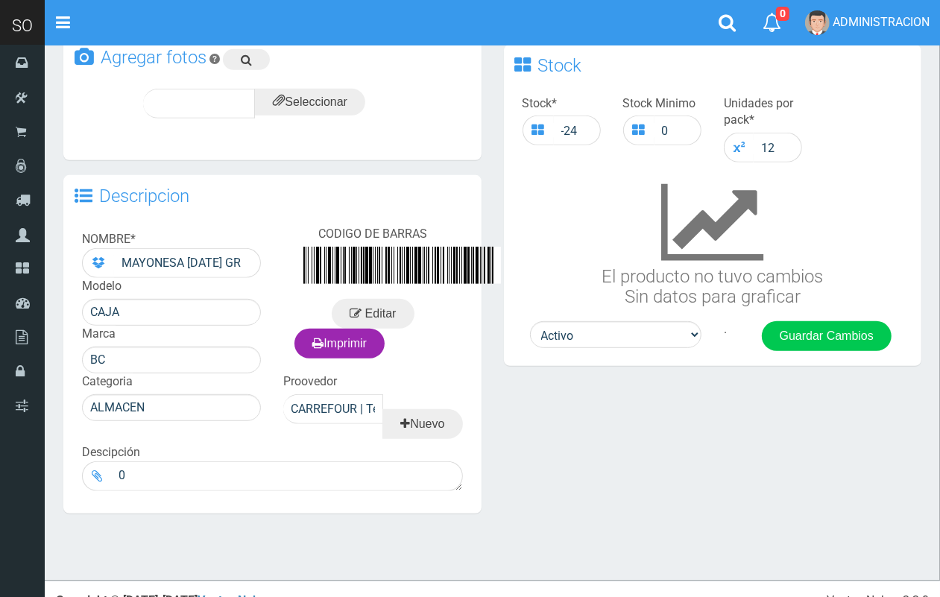
scroll to position [456, 0]
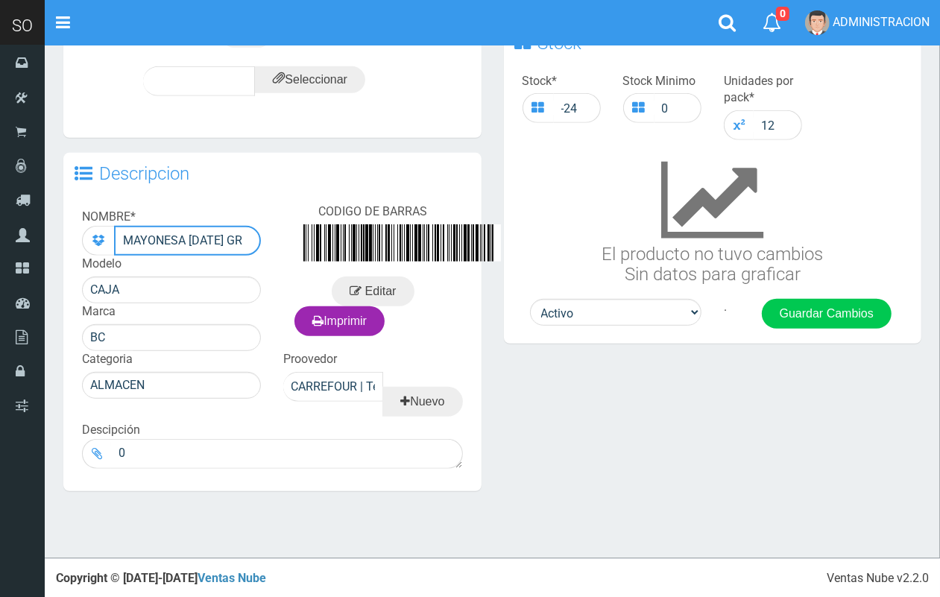
drag, startPoint x: 117, startPoint y: 241, endPoint x: 277, endPoint y: 241, distance: 160.2
click at [277, 241] on div "NOMBRE * MAYONESA BC 500 GR Modelo CAJA Marca BC CODIGO DE BARRAS Editar Imprim…" at bounding box center [272, 336] width 418 height 280
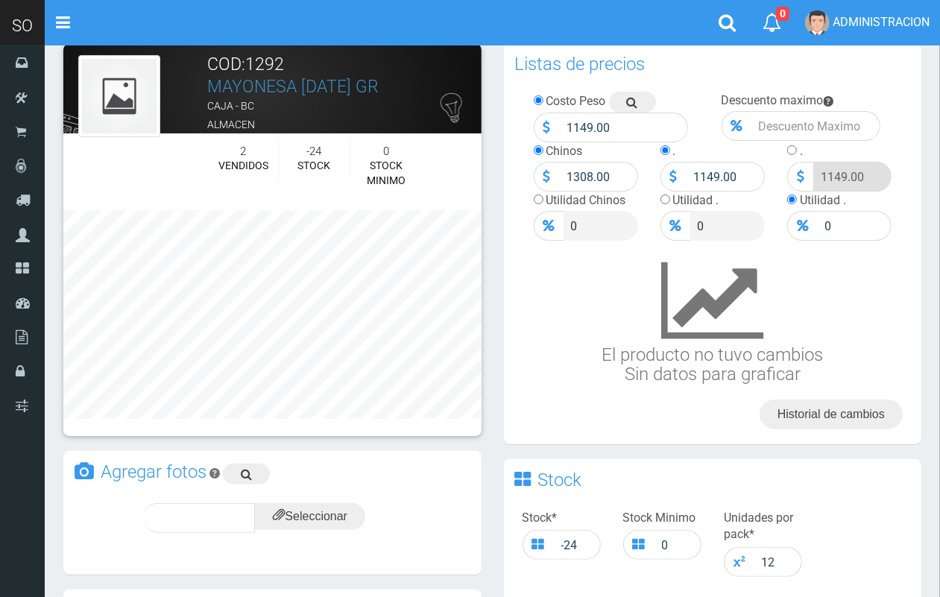
scroll to position [0, 0]
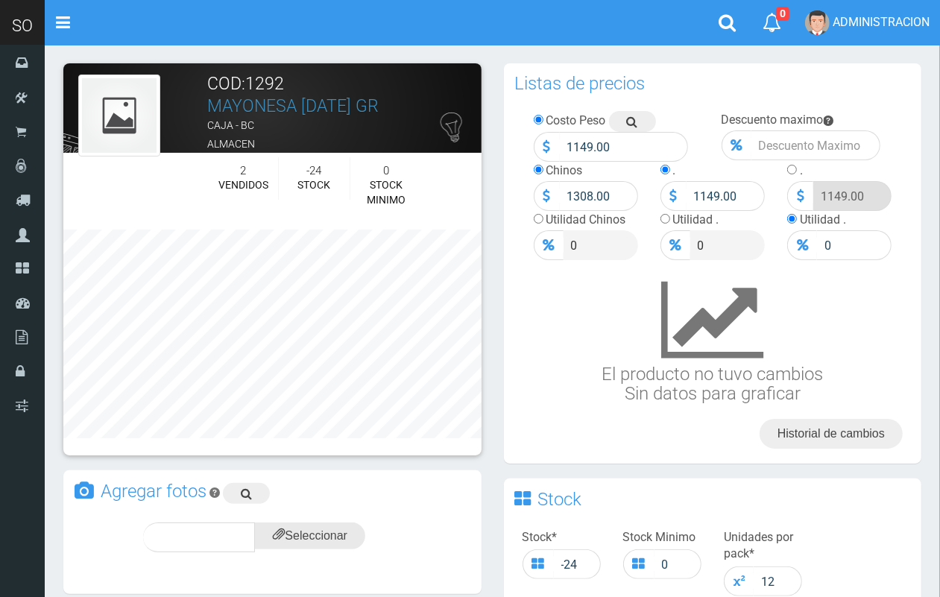
click at [276, 534] on icon at bounding box center [279, 535] width 12 height 21
click at [343, 537] on input "file" at bounding box center [310, 535] width 110 height 27
click at [324, 520] on div "CACAO EN POLVO NESCAO X 150 GRS.jpg Seleccionar subir 0%" at bounding box center [272, 554] width 418 height 79
click at [333, 534] on icon at bounding box center [333, 536] width 12 height 21
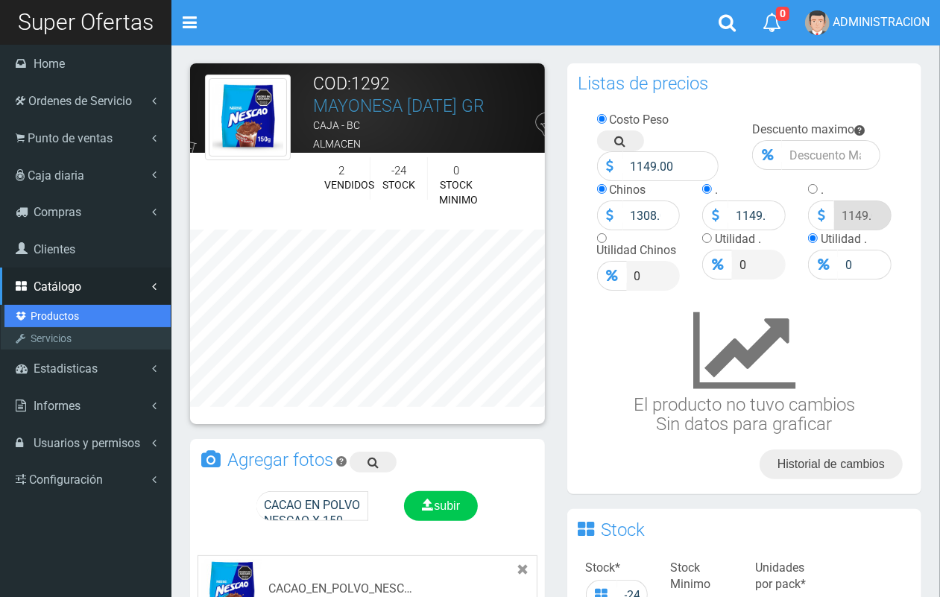
click at [57, 317] on link "Productos" at bounding box center [87, 316] width 166 height 22
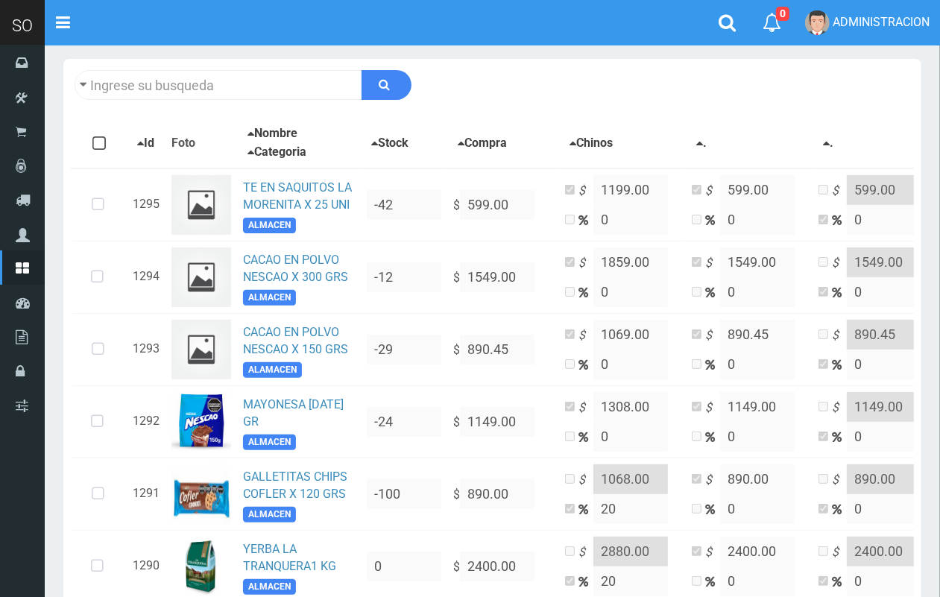
scroll to position [295, 0]
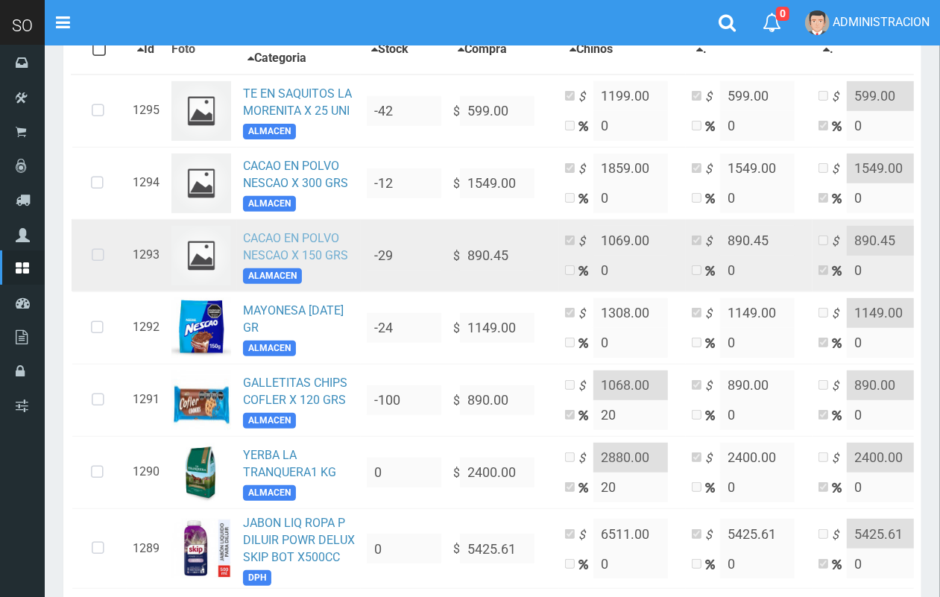
click at [328, 238] on link "CACAO EN POLVO NESCAO X 150 GRS" at bounding box center [295, 246] width 105 height 31
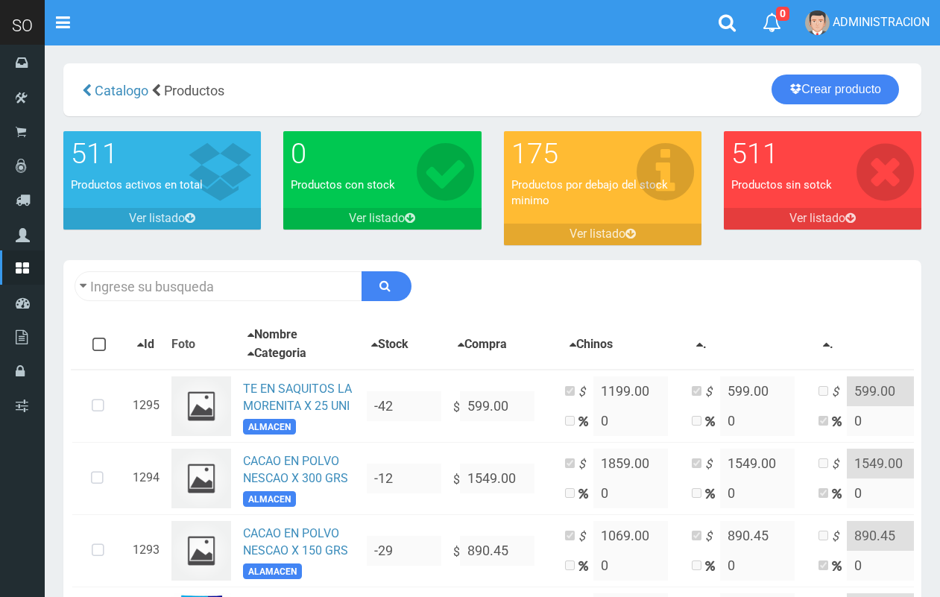
scroll to position [295, 0]
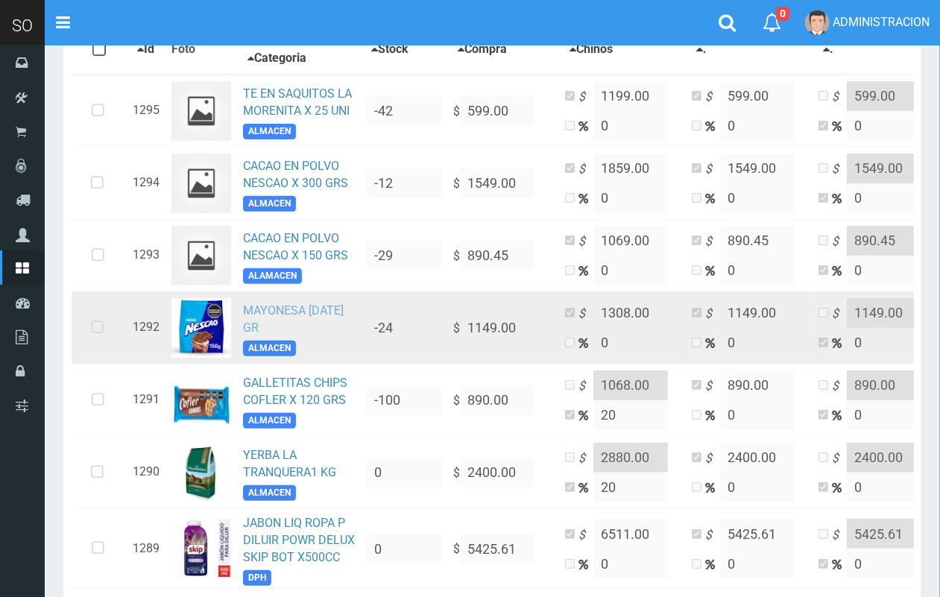
click at [253, 310] on link "MAYONESA [DATE] GR" at bounding box center [293, 318] width 101 height 31
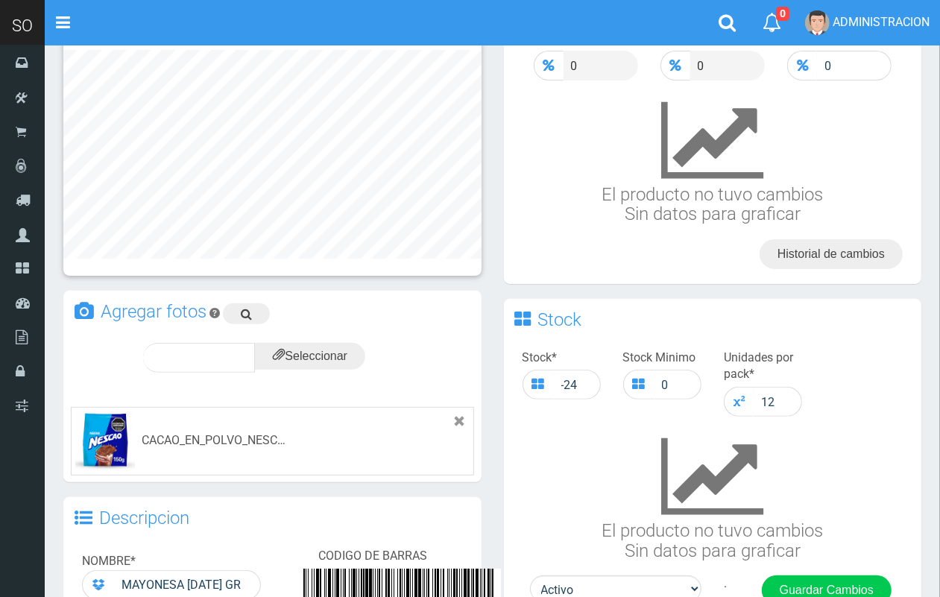
scroll to position [244, 0]
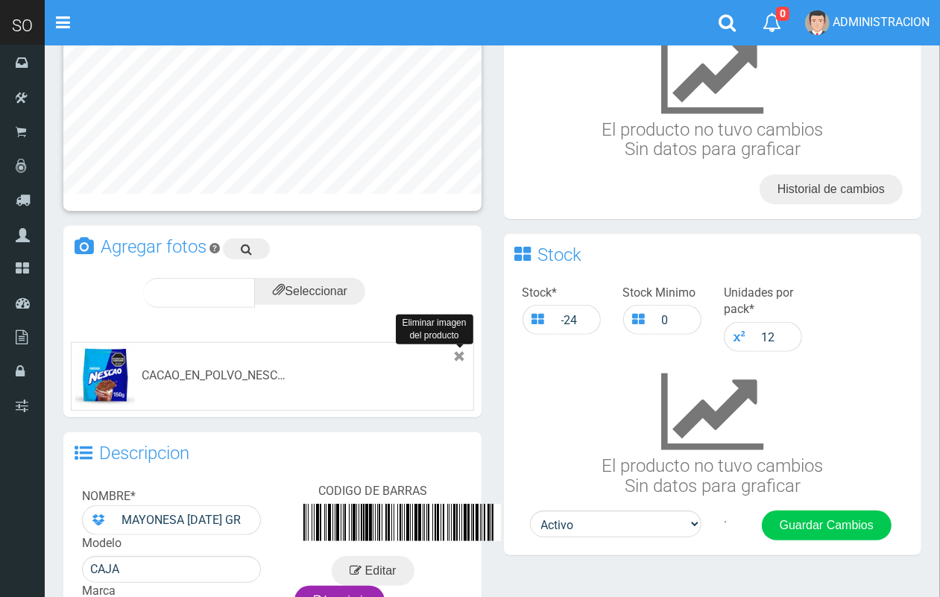
click at [458, 356] on icon at bounding box center [460, 357] width 12 height 12
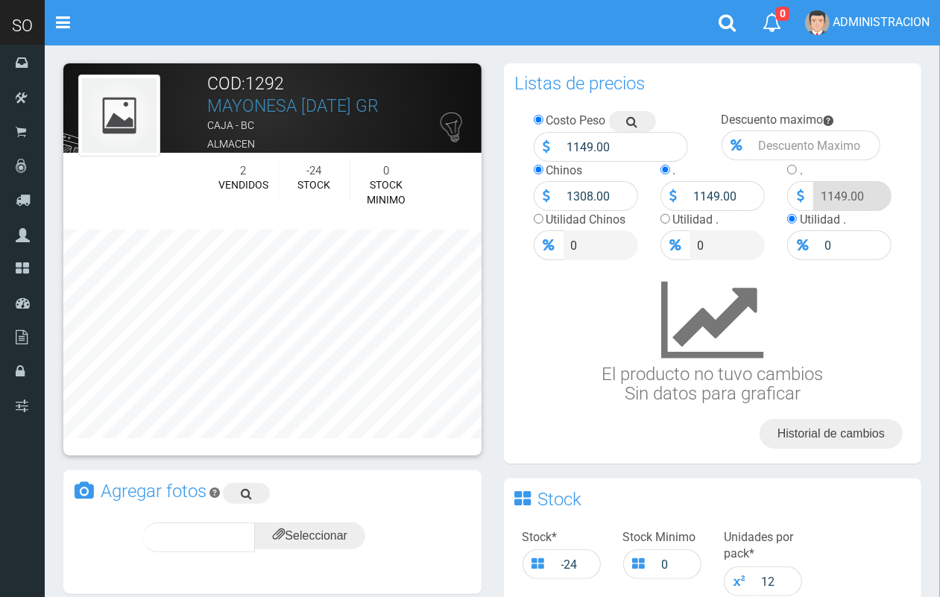
scroll to position [244, 0]
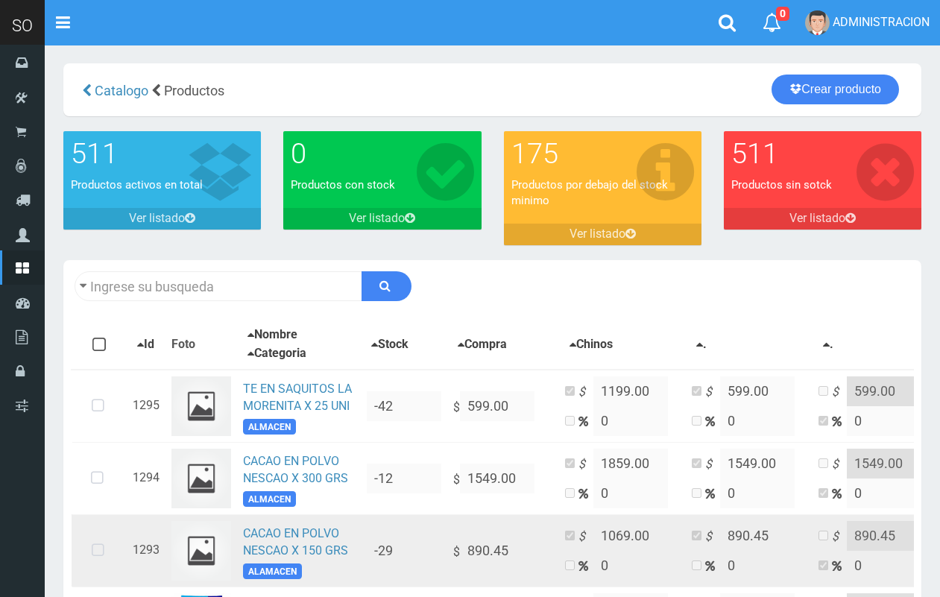
scroll to position [295, 0]
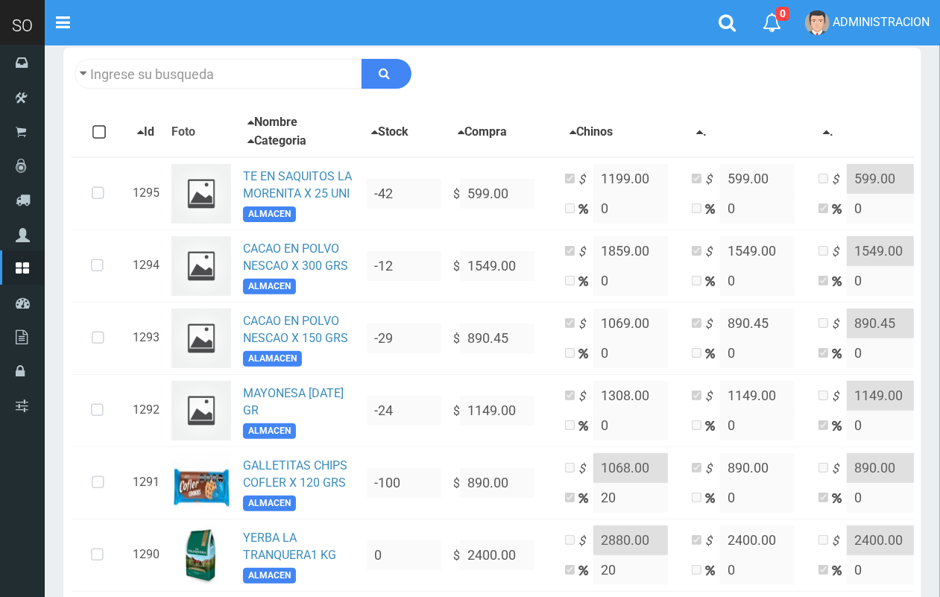
scroll to position [227, 0]
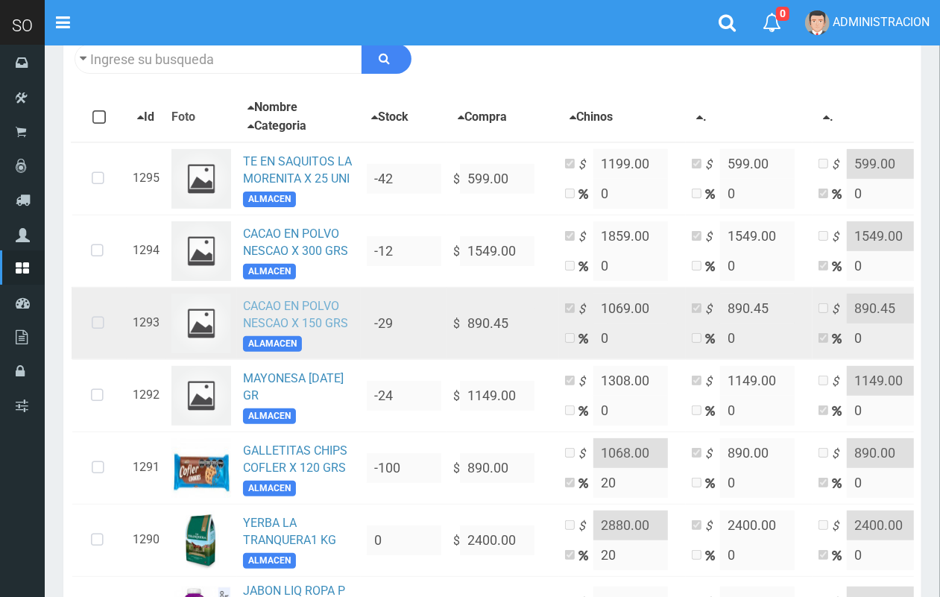
click at [298, 311] on link "CACAO EN POLVO NESCAO X 150 GRS" at bounding box center [295, 314] width 105 height 31
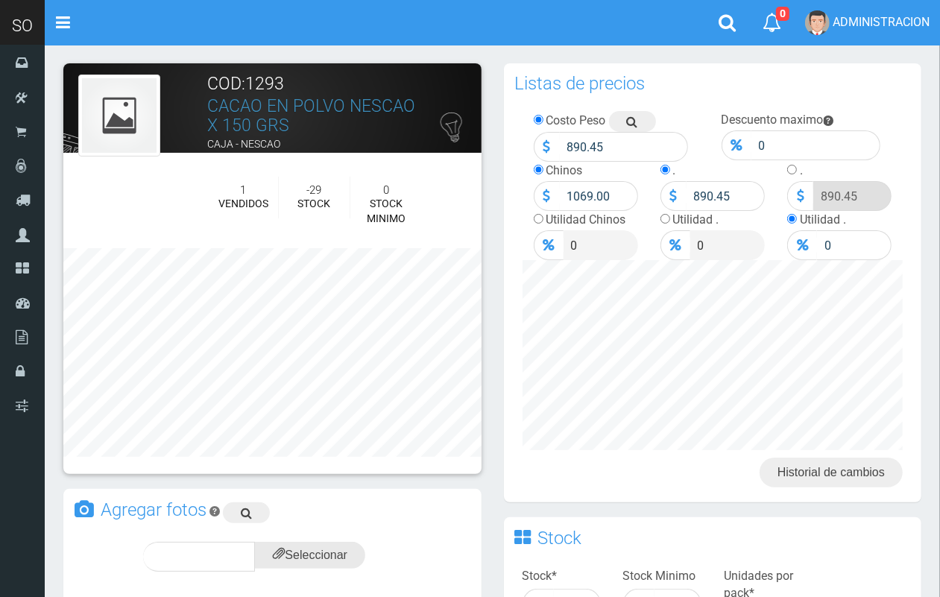
click at [294, 560] on input "file" at bounding box center [310, 555] width 110 height 27
click at [351, 557] on span "subir" at bounding box center [346, 556] width 38 height 13
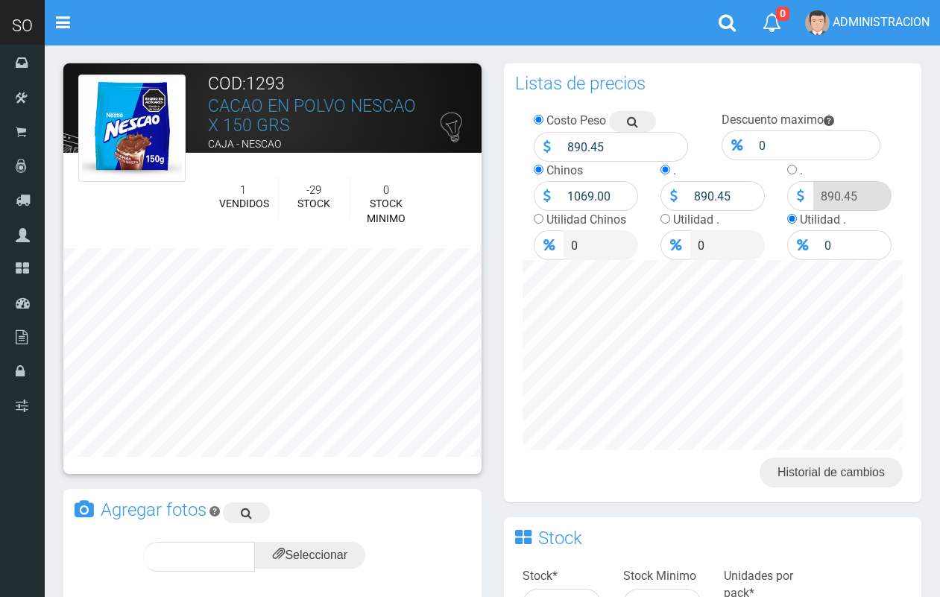
scroll to position [244, 0]
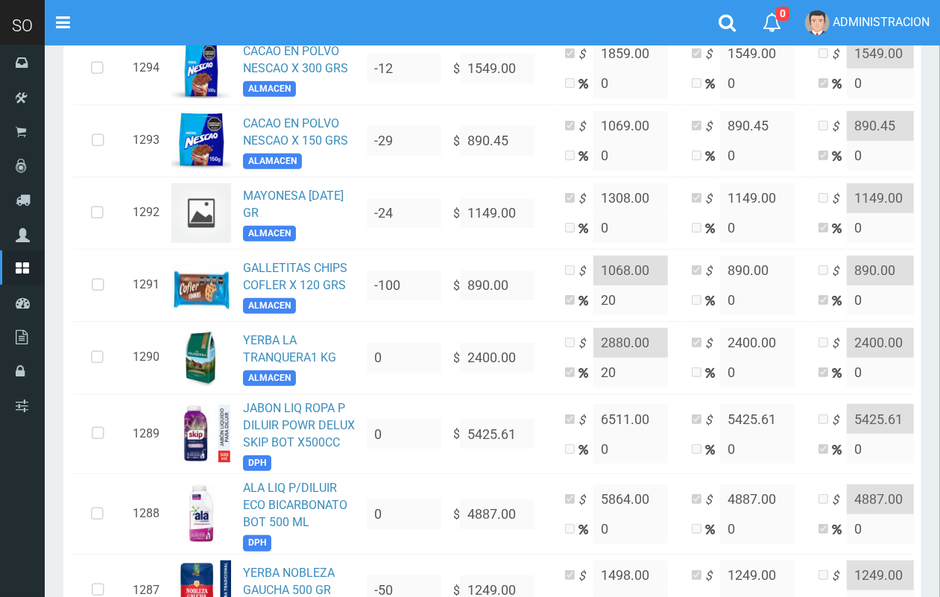
scroll to position [280, 0]
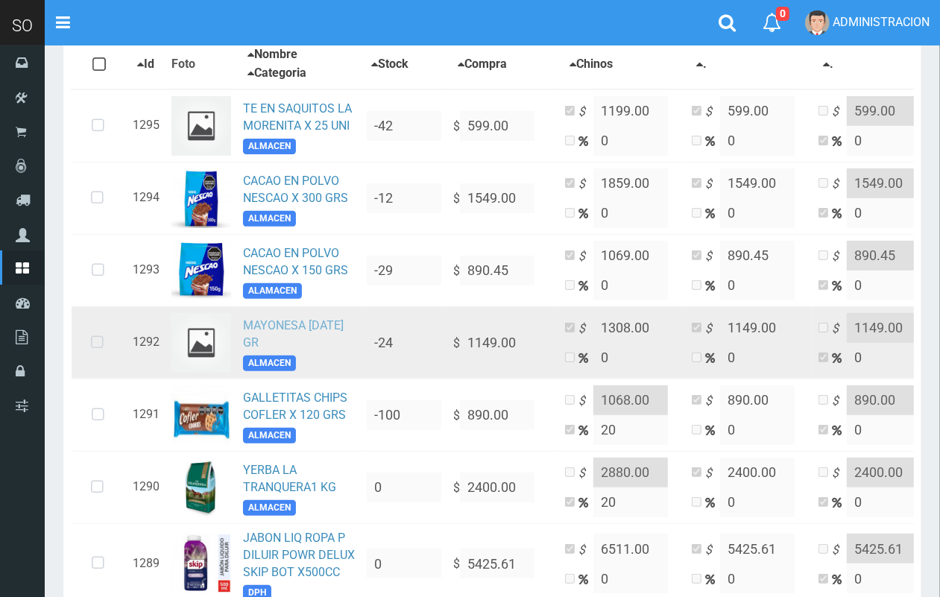
click at [262, 321] on link "MAYONESA [DATE] GR" at bounding box center [293, 333] width 101 height 31
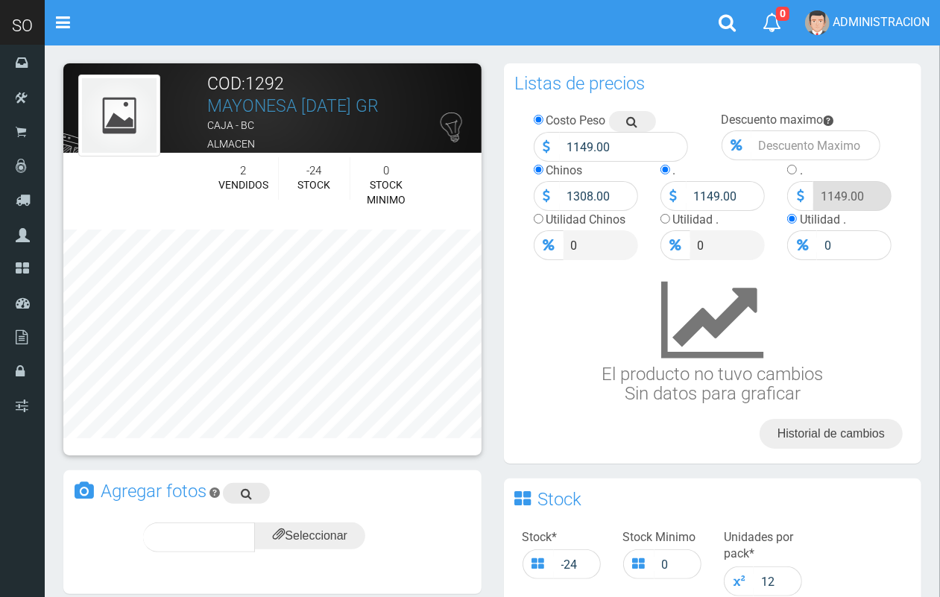
click at [238, 498] on link at bounding box center [246, 493] width 47 height 21
click at [291, 542] on input "file" at bounding box center [310, 535] width 110 height 27
click at [352, 535] on span "subir" at bounding box center [346, 537] width 38 height 13
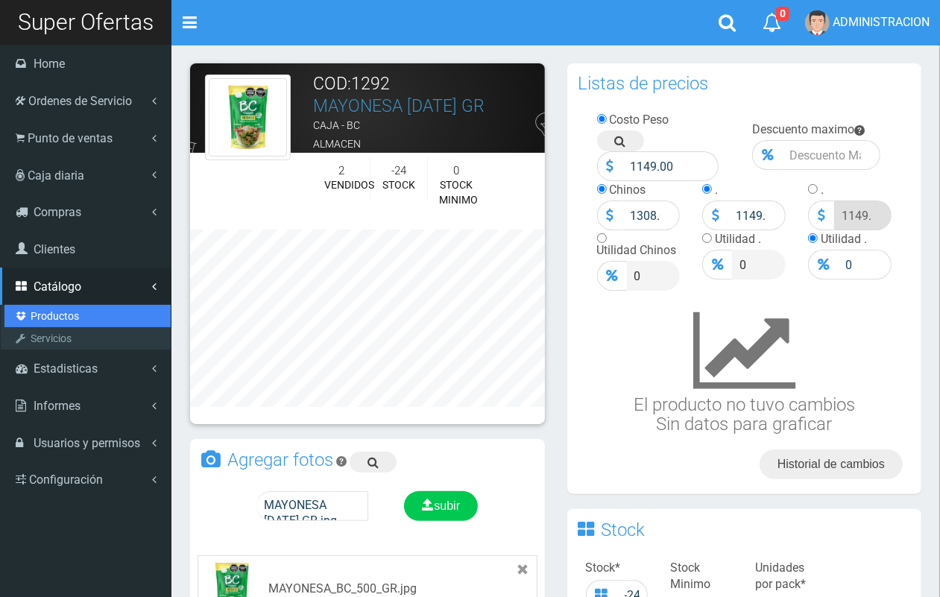
click at [65, 317] on link "Productos" at bounding box center [87, 316] width 166 height 22
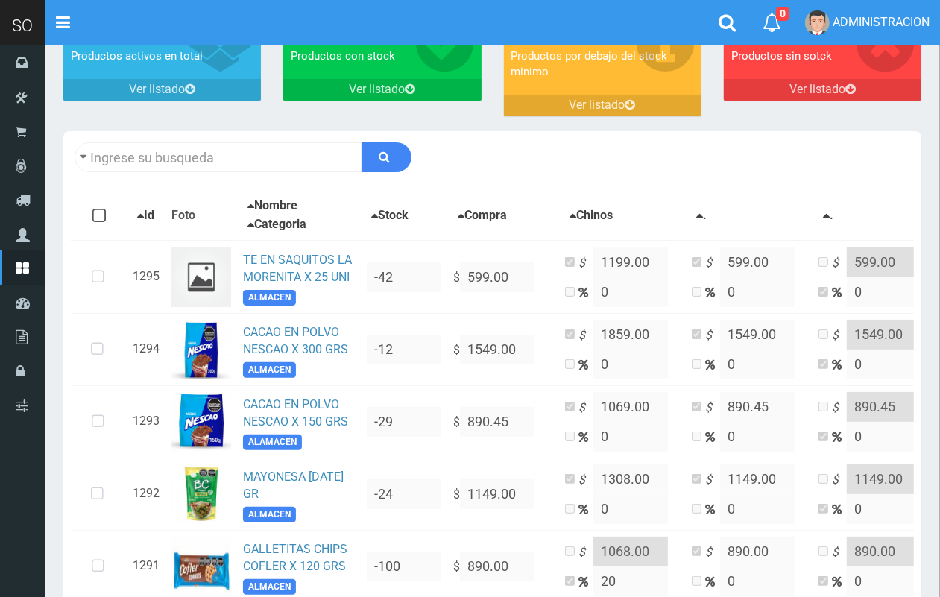
scroll to position [21, 0]
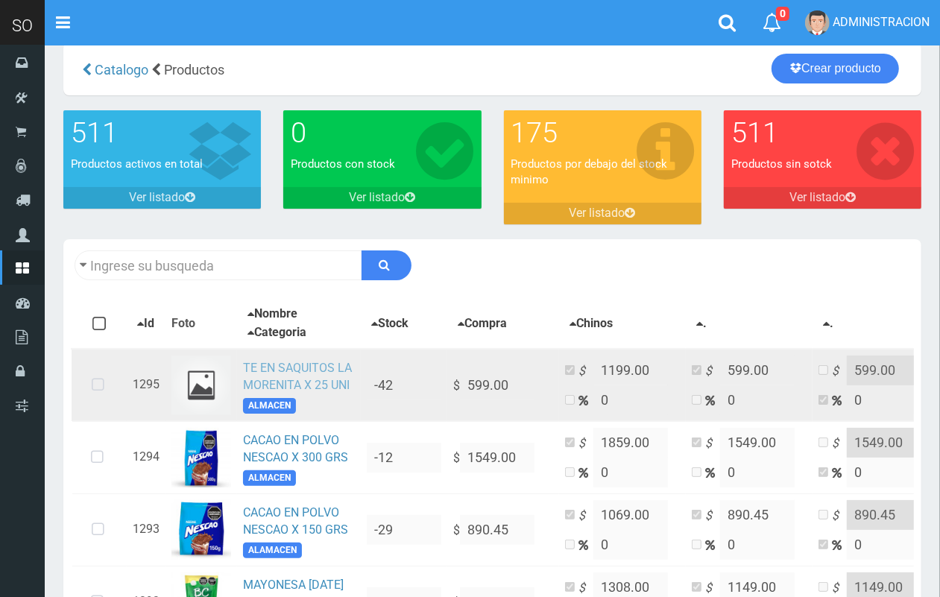
click at [298, 367] on link "TE EN SAQUITOS LA MORENITA X 25 UNI" at bounding box center [297, 376] width 109 height 31
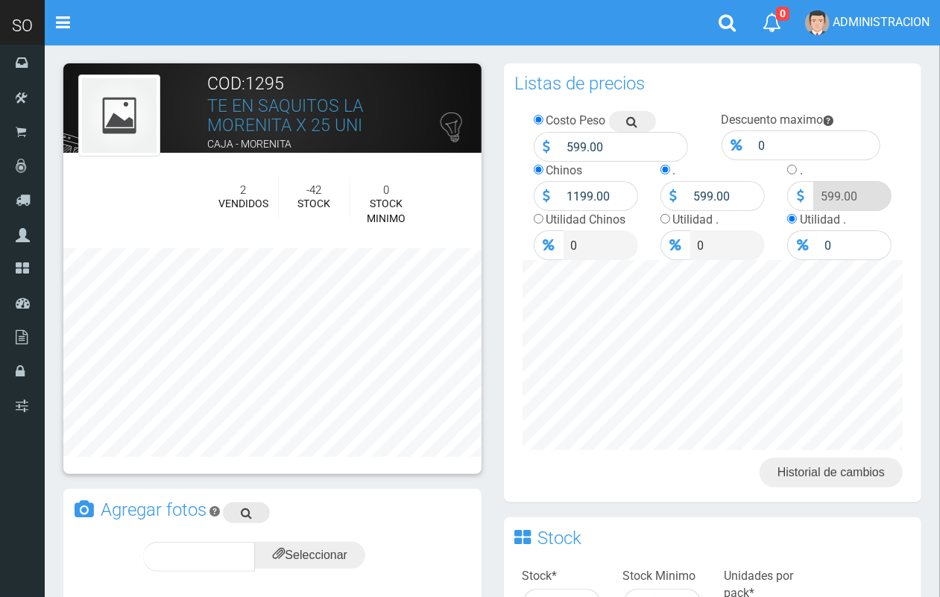
click at [242, 513] on icon at bounding box center [246, 512] width 11 height 21
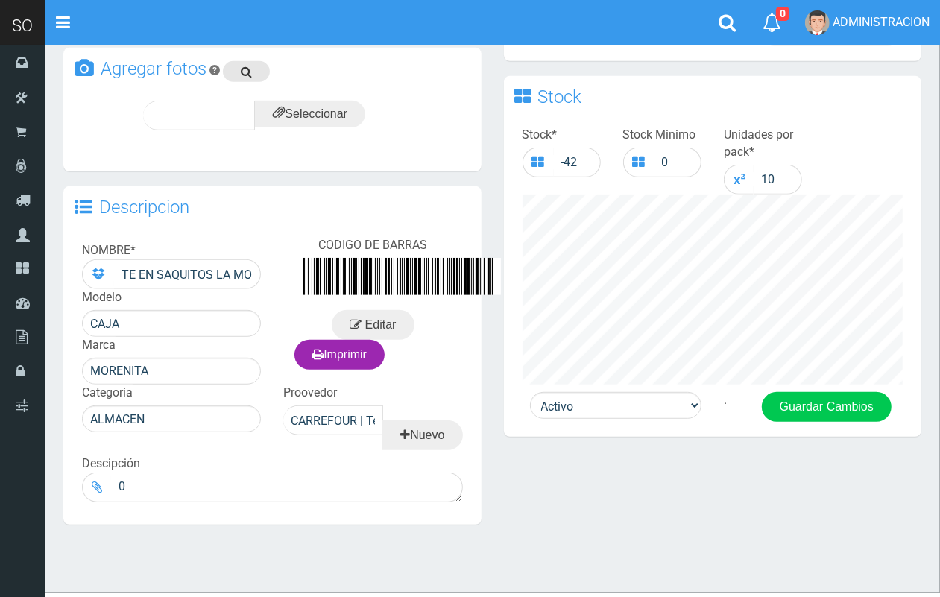
scroll to position [473, 0]
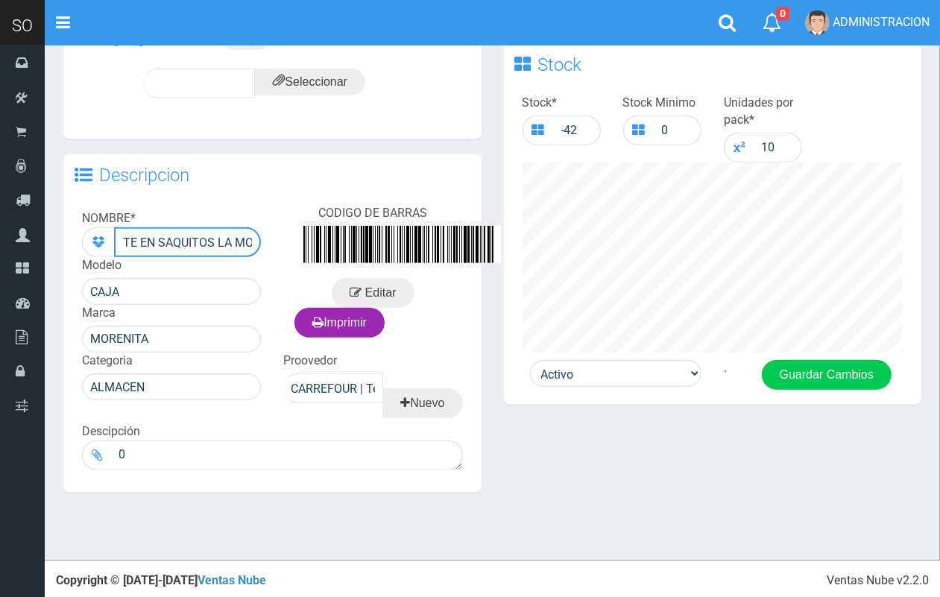
click at [212, 239] on input "TE EN SAQUITOS LA MORENITA X 25 UNI" at bounding box center [187, 242] width 147 height 30
type input "TE DE TILO EN SAQUITOS LA MORENITA X 25 UNI"
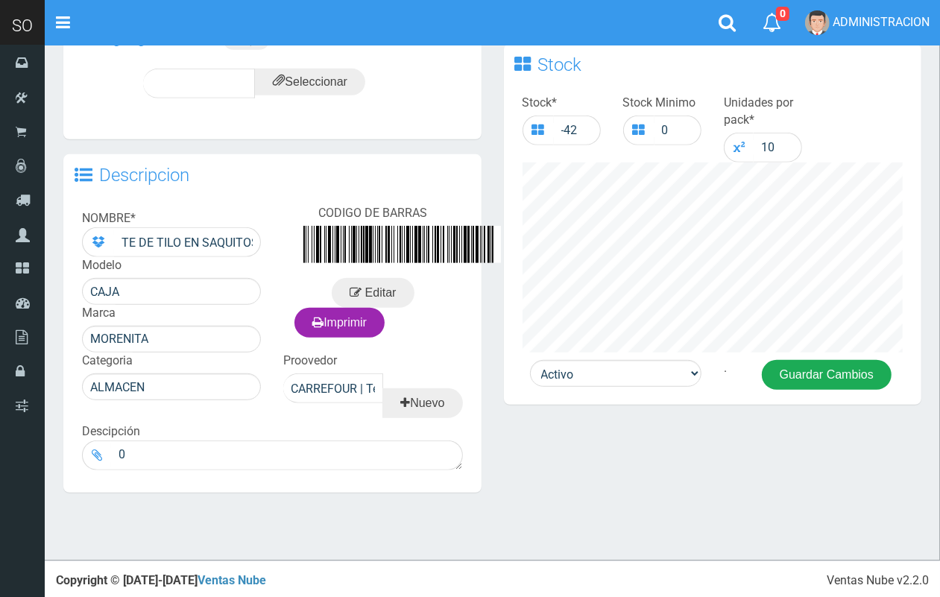
click at [784, 373] on button "Guardar Cambios" at bounding box center [827, 375] width 130 height 30
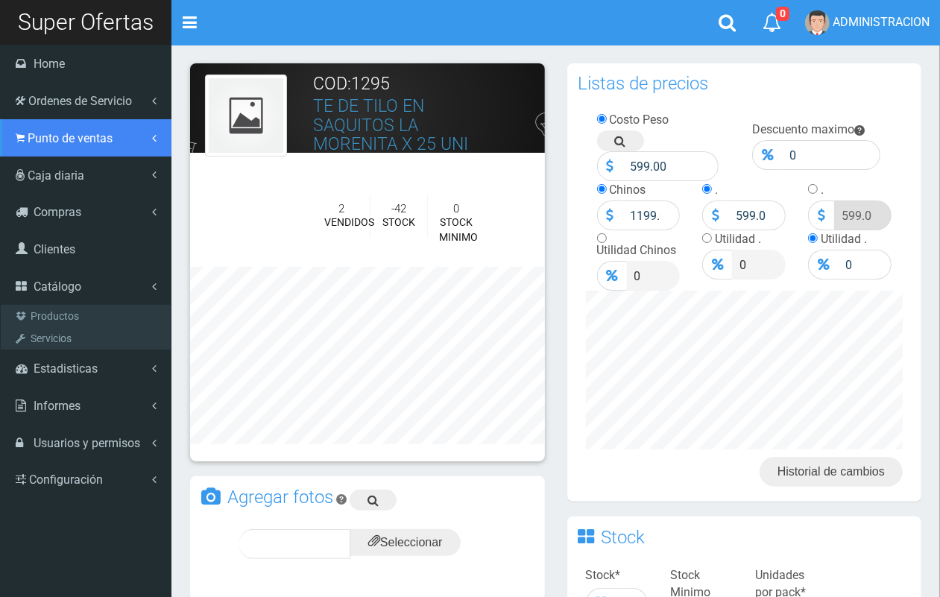
click at [57, 151] on link "Punto de ventas" at bounding box center [85, 137] width 171 height 37
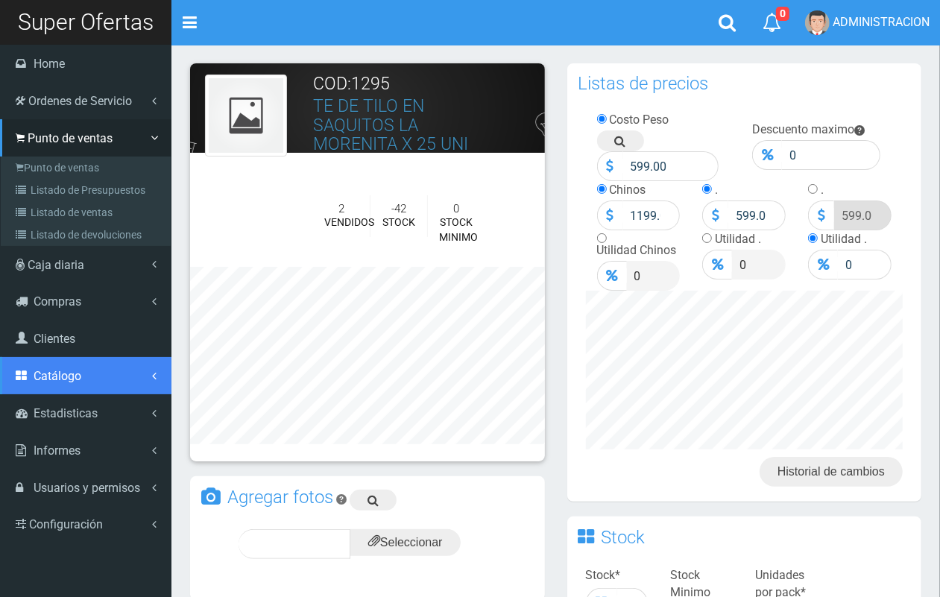
click at [79, 370] on span "Catálogo" at bounding box center [58, 376] width 48 height 14
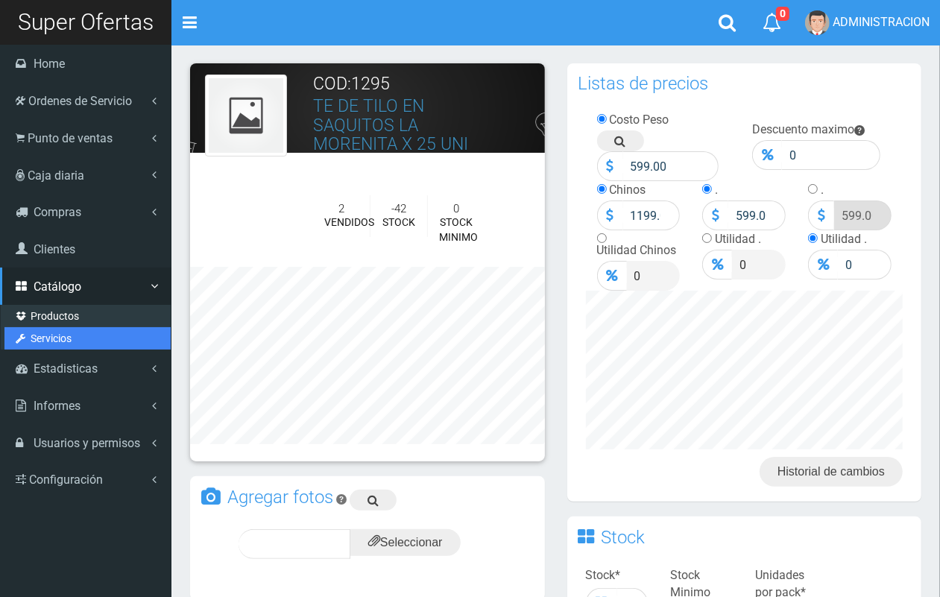
click at [48, 328] on link "Servicios" at bounding box center [87, 338] width 166 height 22
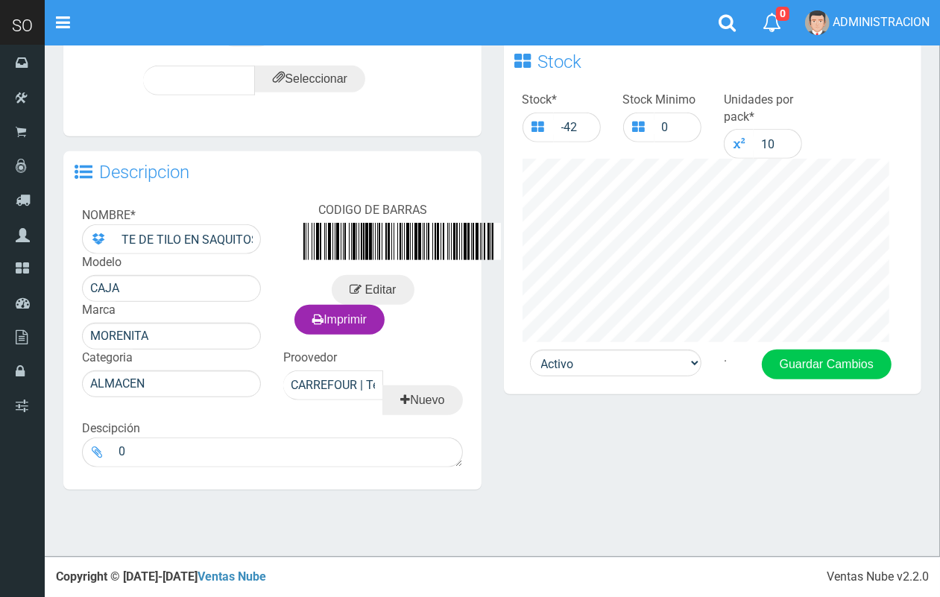
scroll to position [475, 0]
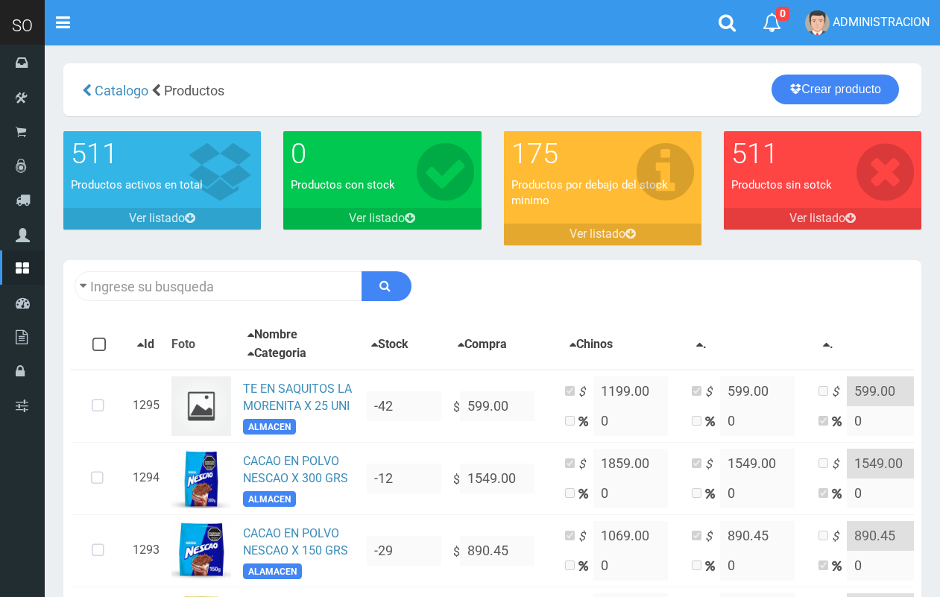
scroll to position [21, 0]
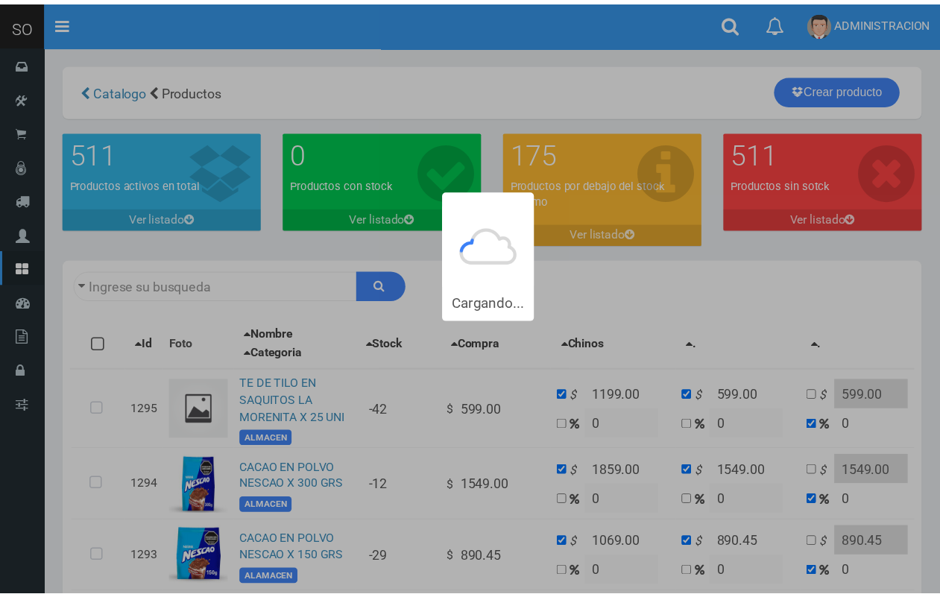
scroll to position [21, 0]
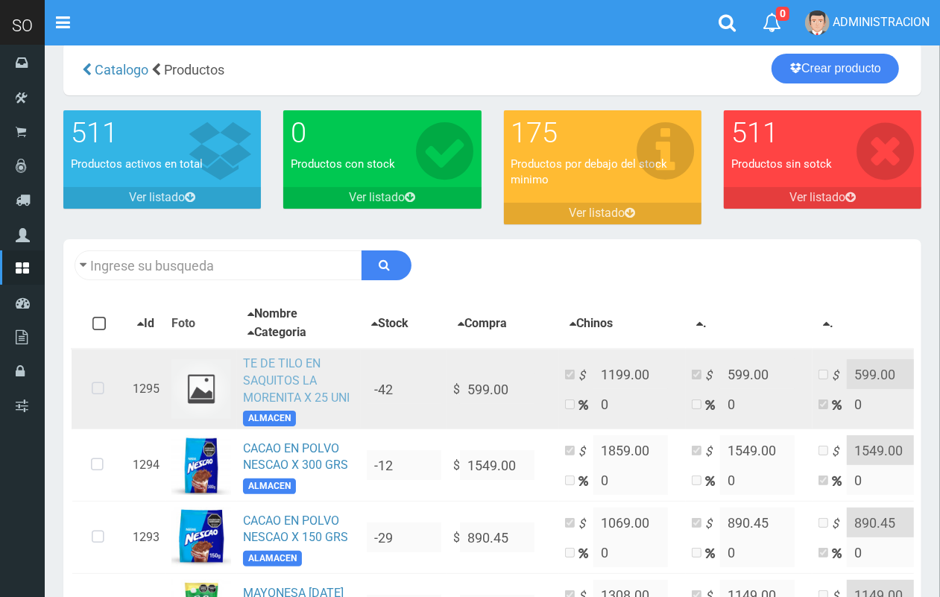
click at [293, 369] on link "TE DE TILO EN SAQUITOS LA MORENITA X 25 UNI" at bounding box center [296, 380] width 107 height 48
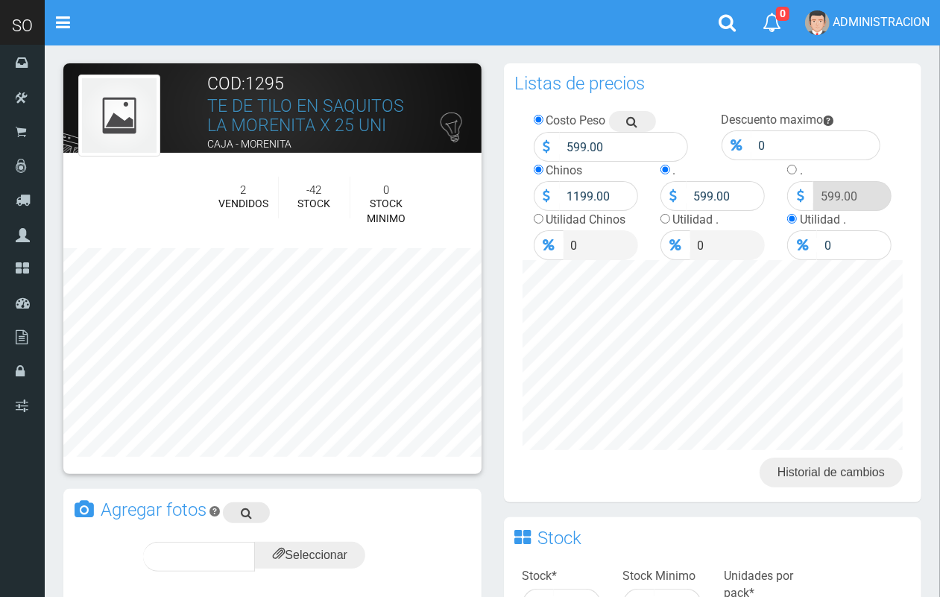
click at [247, 511] on icon at bounding box center [246, 512] width 11 height 21
click at [335, 560] on input "file" at bounding box center [310, 555] width 110 height 27
click at [341, 550] on span "subir" at bounding box center [346, 556] width 38 height 13
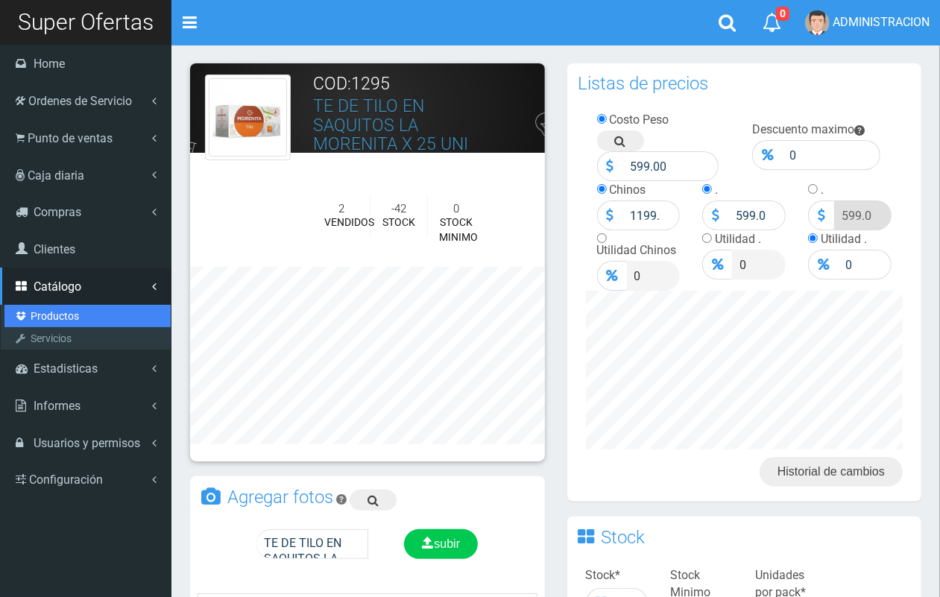
click at [60, 311] on link "Productos" at bounding box center [87, 316] width 166 height 22
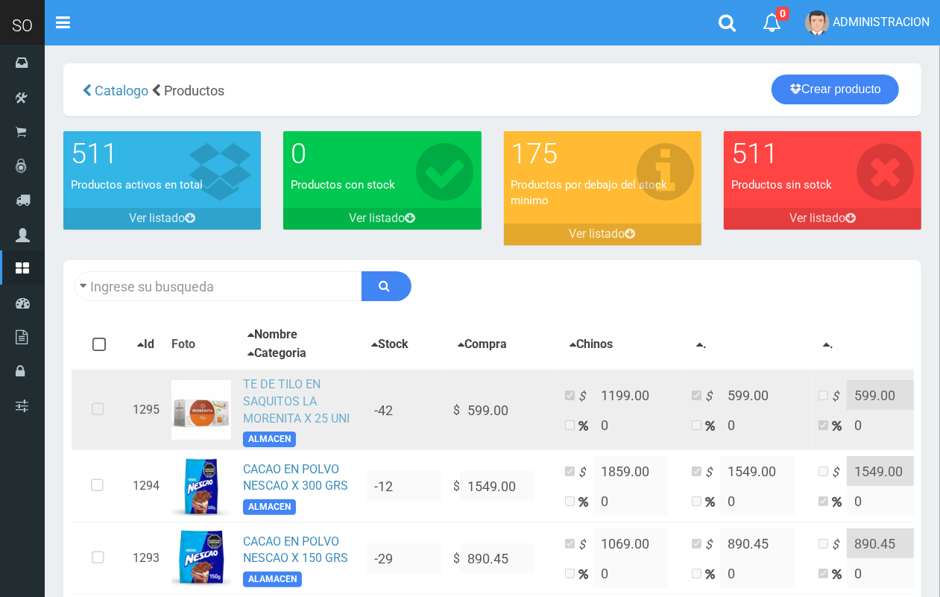
click at [268, 388] on link "TE DE TILO EN SAQUITOS LA MORENITA X 25 UNI" at bounding box center [296, 401] width 107 height 48
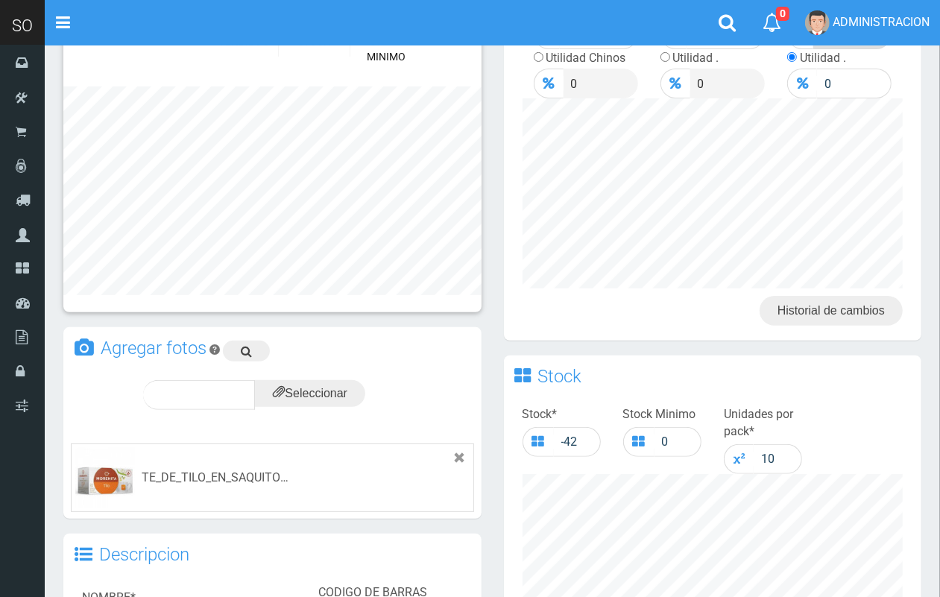
scroll to position [222, 0]
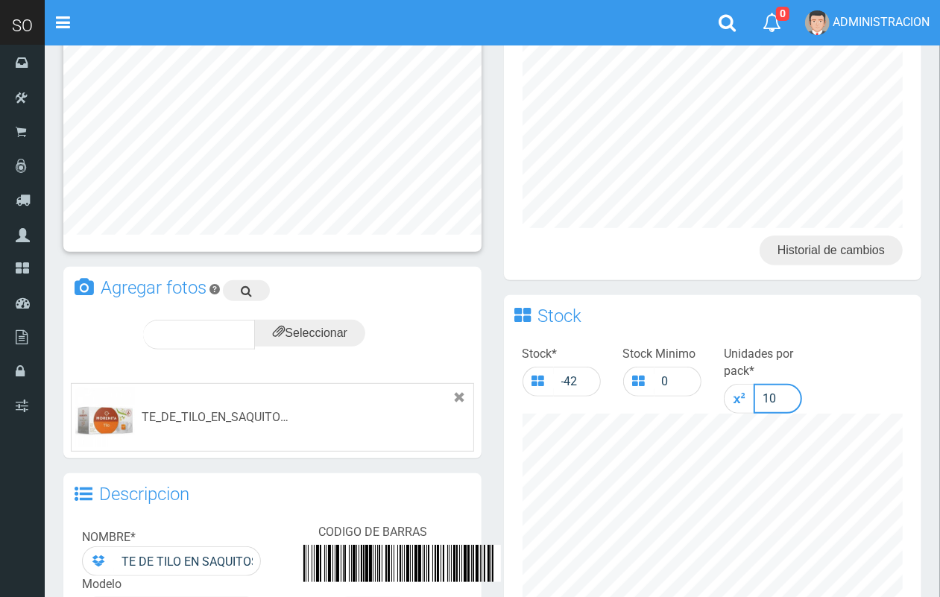
drag, startPoint x: 784, startPoint y: 392, endPoint x: 734, endPoint y: 395, distance: 50.0
click at [734, 395] on div "10" at bounding box center [763, 399] width 78 height 30
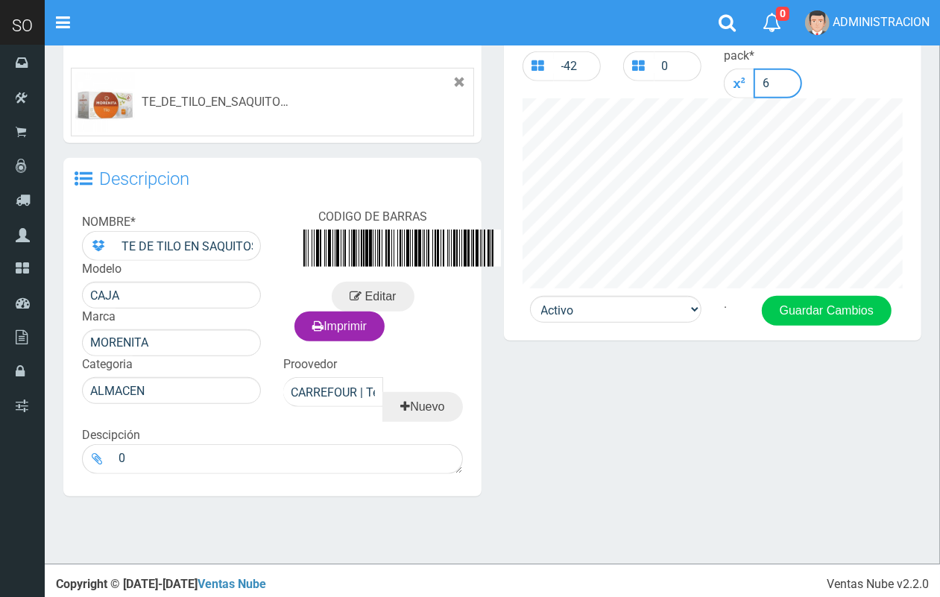
scroll to position [543, 0]
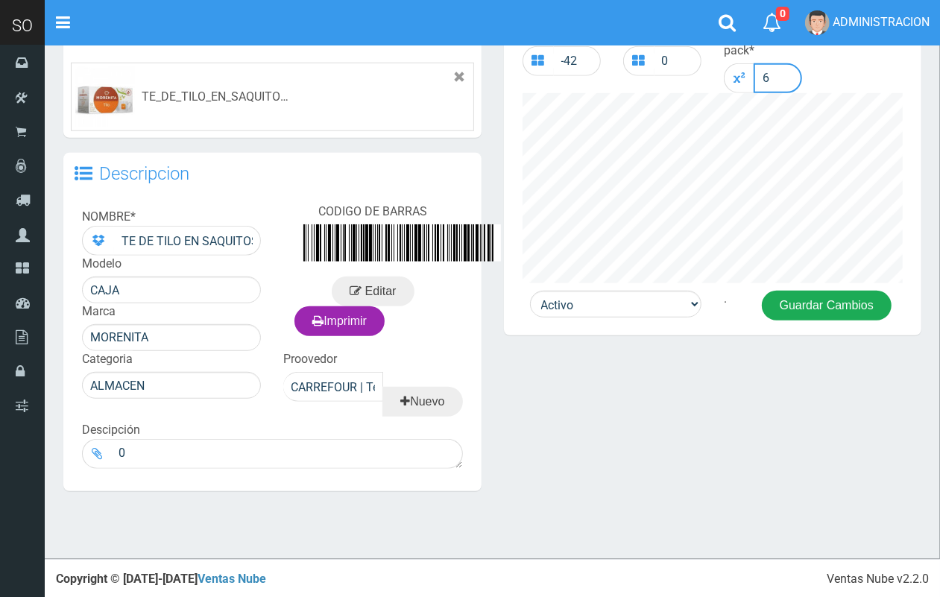
type input "6"
click at [820, 306] on button "Guardar Cambios" at bounding box center [827, 306] width 130 height 30
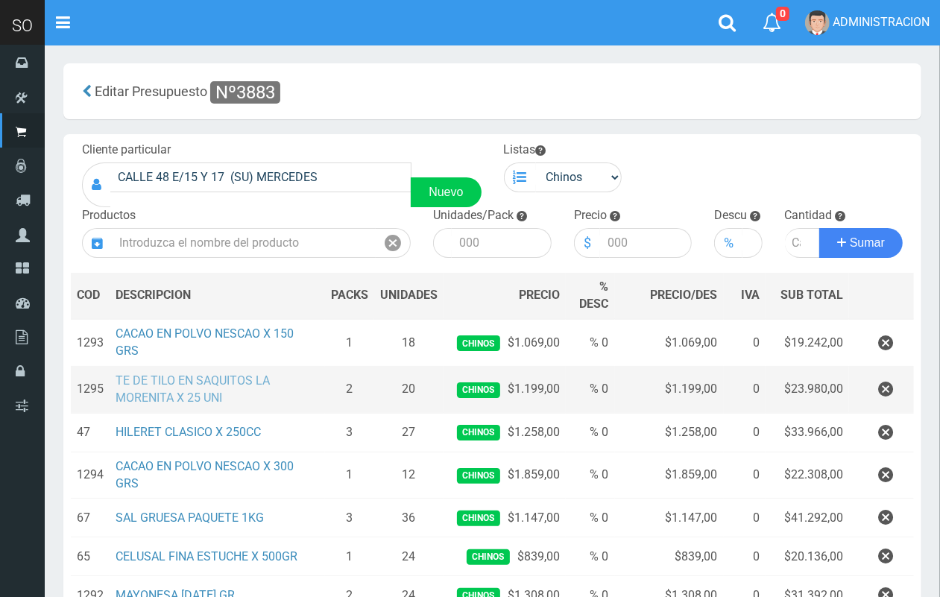
click at [202, 382] on link "TE DE TILO EN SAQUITOS LA MORENITA X 25 UNI" at bounding box center [193, 388] width 154 height 31
click at [888, 388] on icon "button" at bounding box center [885, 389] width 15 height 26
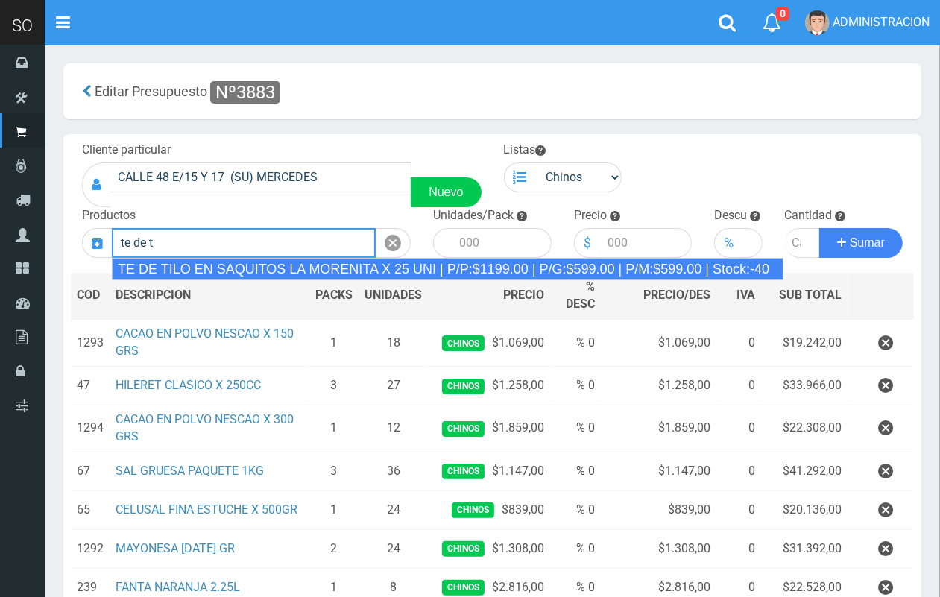
click at [311, 262] on div "TE DE TILO EN SAQUITOS LA MORENITA X 25 UNI | P/P:$1199.00 | P/G:$599.00 | P/M:…" at bounding box center [447, 269] width 671 height 22
type input "TE DE TILO EN SAQUITOS LA MORENITA X 25 UNI | P/P:$1199.00 | P/G:$599.00 | P/M:…"
type input "6"
type input "1199.00"
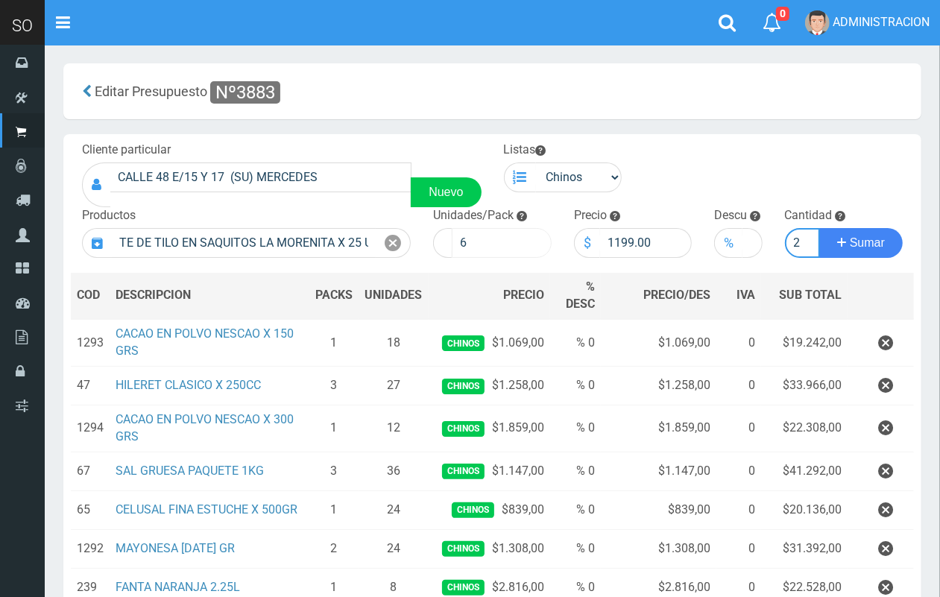
scroll to position [0, 1]
type input "2"
click at [819, 228] on button "Sumar" at bounding box center [860, 243] width 83 height 30
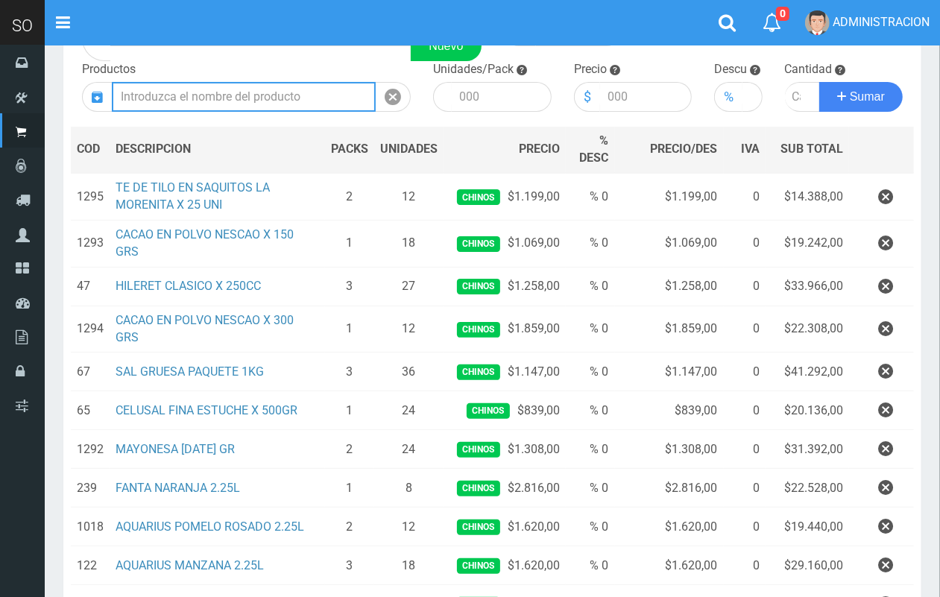
scroll to position [132, 0]
